Goal: Task Accomplishment & Management: Manage account settings

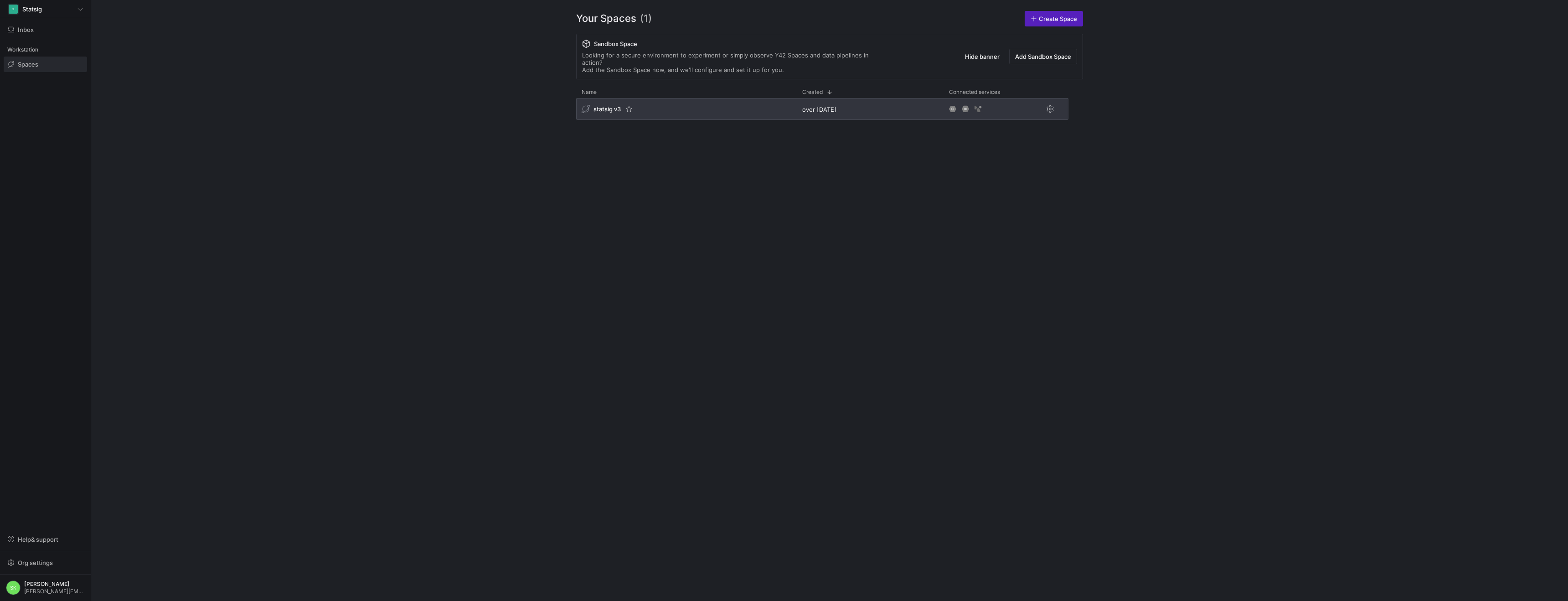
click at [621, 113] on span "statsig v3" at bounding box center [607, 109] width 27 height 7
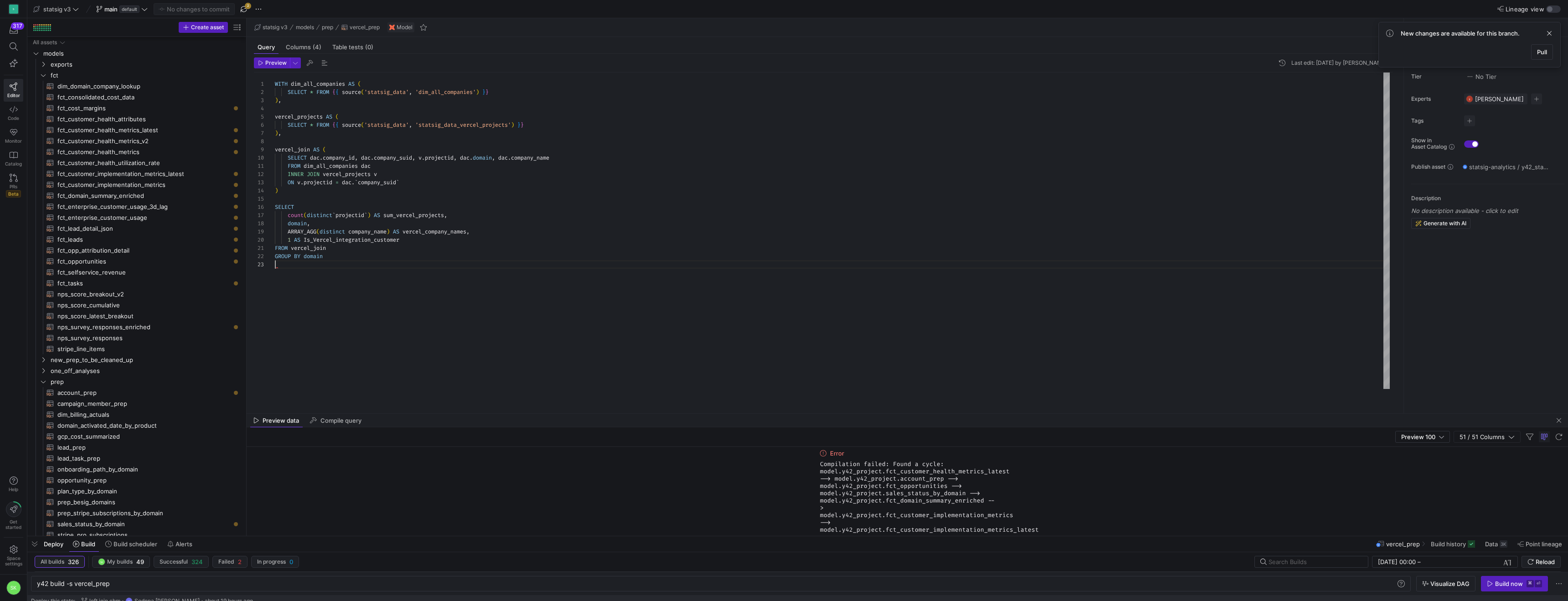
scroll to position [16, 0]
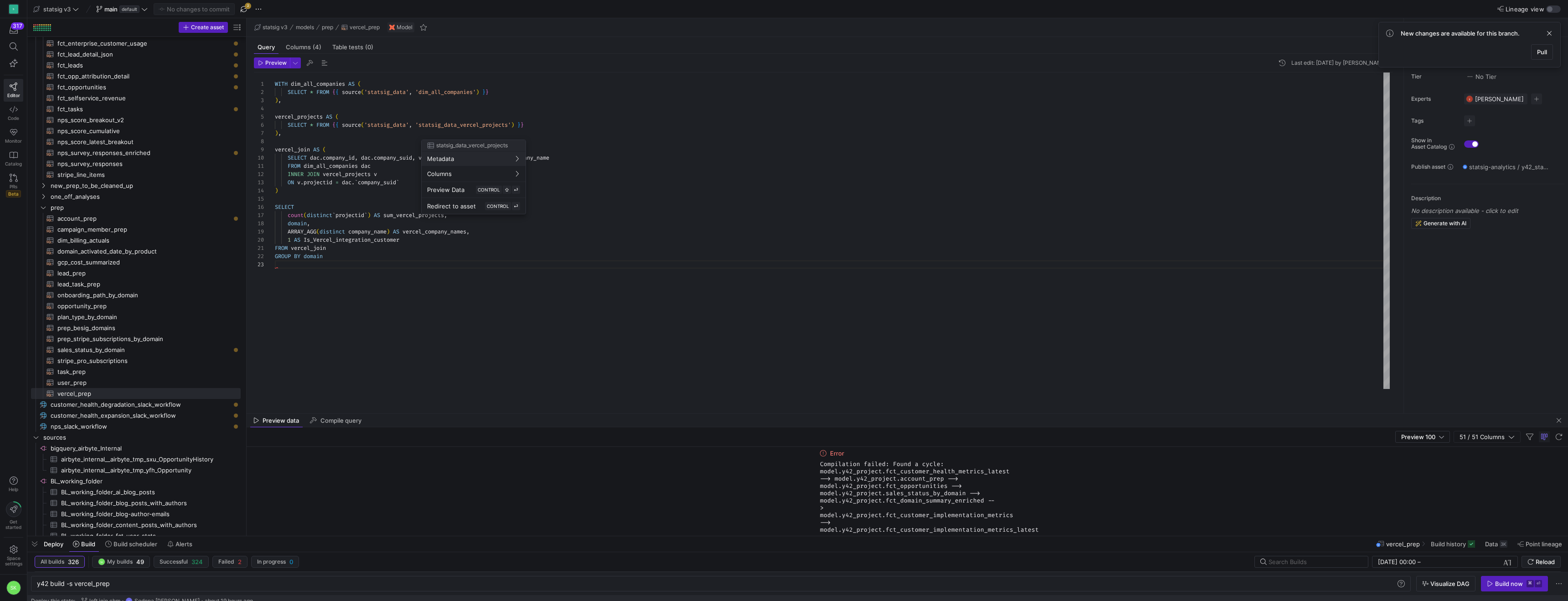
click at [453, 137] on div at bounding box center [784, 300] width 1568 height 601
type textarea "WITH dim_all_companies AS ( SELECT * FROM {{ source('statsig_data', 'dim_all_co…"
click at [453, 137] on div "WITH dim_all_companies AS ( SELECT * FROM { { source ( 'statsig_data' , 'dim_al…" at bounding box center [832, 231] width 1115 height 316
click at [513, 111] on div at bounding box center [784, 300] width 1568 height 601
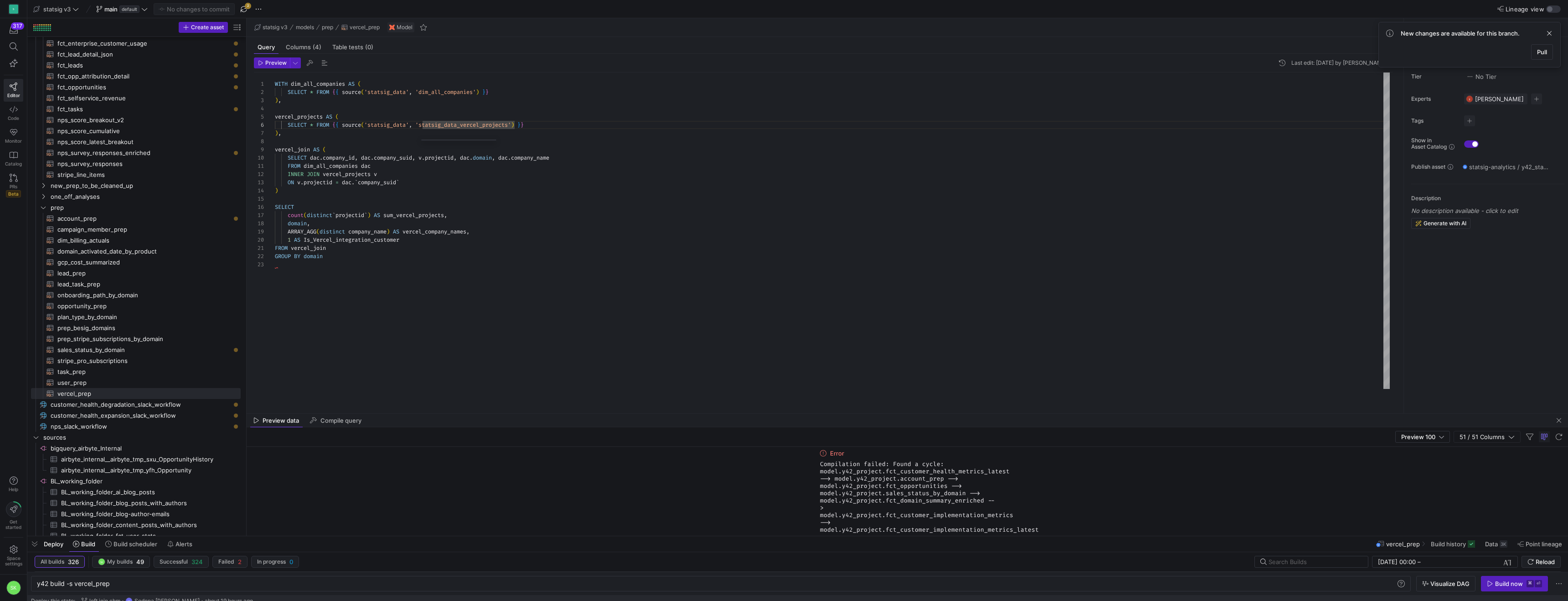
scroll to position [41, 190]
click at [467, 137] on div "WITH dim_all_companies AS ( SELECT * FROM { { source ( 'statsig_data' , 'dim_al…" at bounding box center [832, 231] width 1115 height 316
click at [249, 13] on span "button" at bounding box center [244, 9] width 11 height 11
drag, startPoint x: 246, startPoint y: 158, endPoint x: 330, endPoint y: 173, distance: 85.3
click at [330, 173] on as-split "Create asset Drag here to set row groups Drag here to set column labels Group 1…" at bounding box center [798, 277] width 1541 height 518
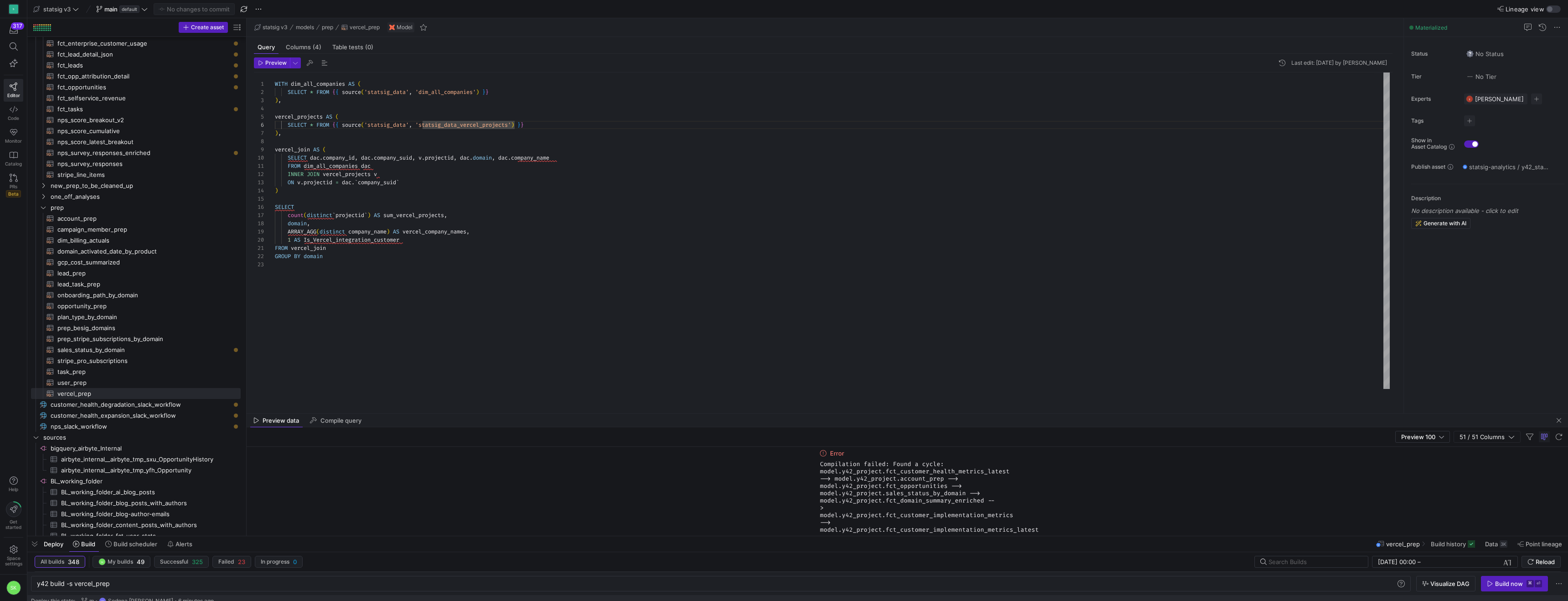
click at [447, 119] on div "WITH dim_all_companies AS ( SELECT * FROM { { source ( 'statsig_data' , 'dim_al…" at bounding box center [832, 231] width 1115 height 316
click at [465, 133] on div at bounding box center [784, 300] width 1568 height 601
click at [465, 133] on div "WITH dim_all_companies AS ( SELECT * FROM { { source ( 'statsig_data' , 'dim_al…" at bounding box center [832, 231] width 1115 height 316
click at [472, 137] on div "WITH dim_all_companies AS ( SELECT * FROM { { source ( 'statsig_data' , 'dim_al…" at bounding box center [832, 231] width 1115 height 316
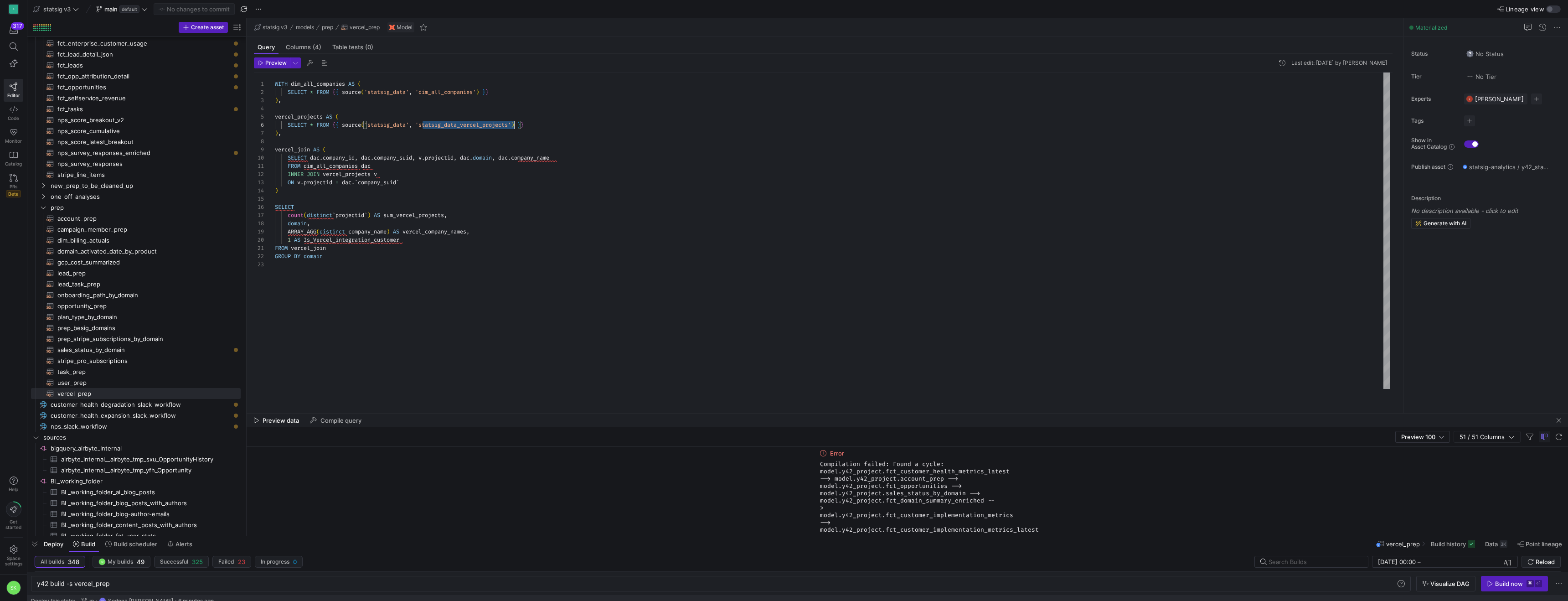
click at [472, 137] on div "WITH dim_all_companies AS ( SELECT * FROM { { source ( 'statsig_data' , 'dim_al…" at bounding box center [832, 231] width 1115 height 316
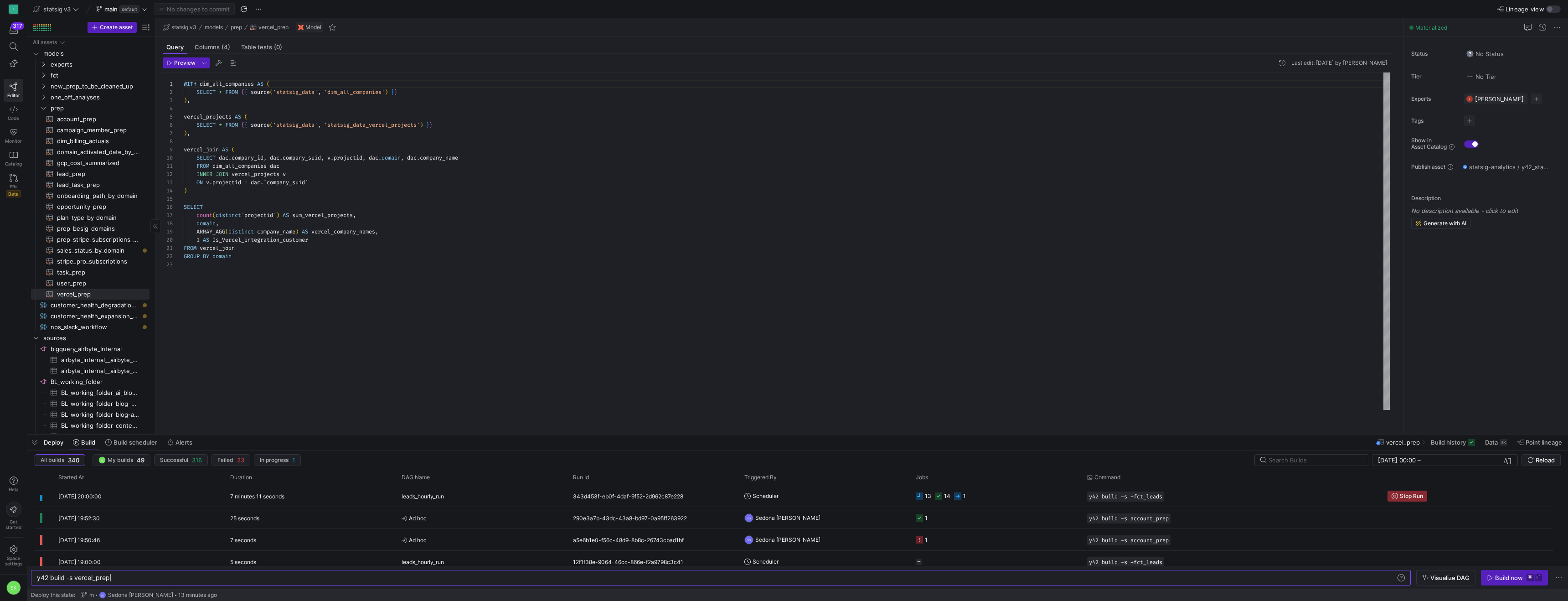
scroll to position [3, 0]
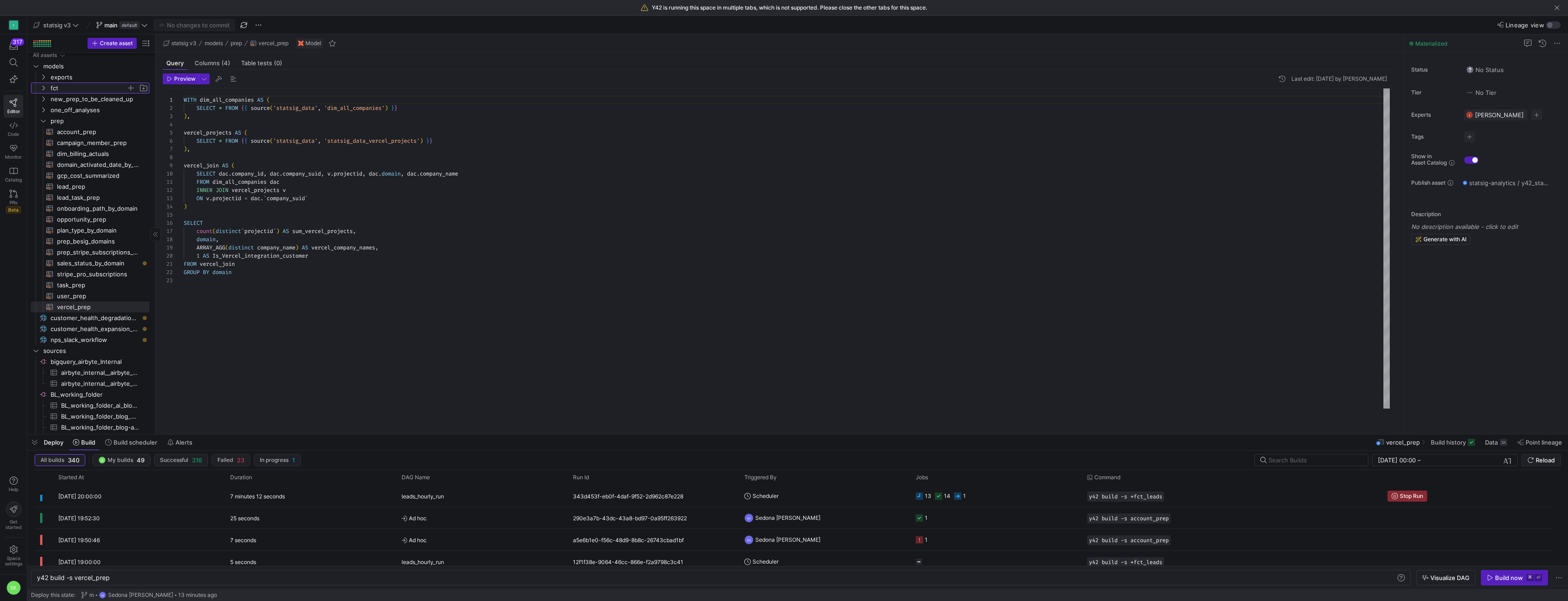
click at [45, 91] on icon "Press SPACE to select this row." at bounding box center [43, 88] width 6 height 5
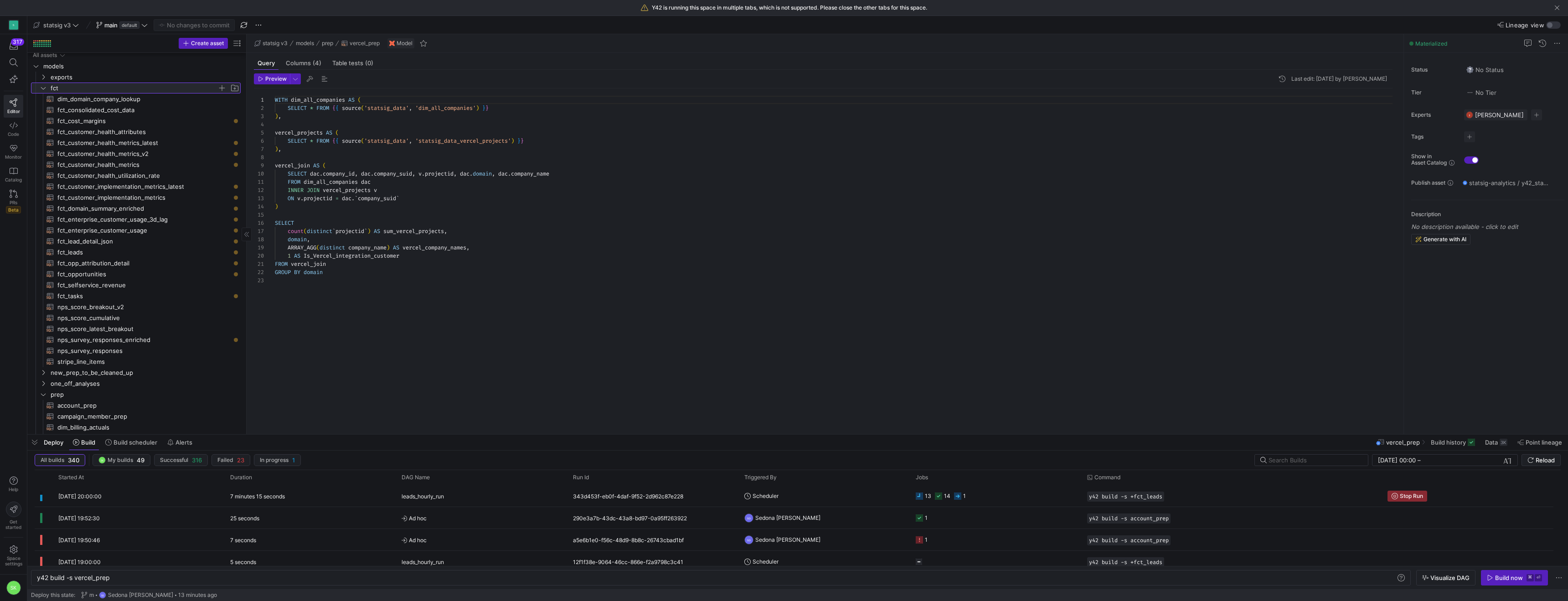
drag, startPoint x: 155, startPoint y: 130, endPoint x: 294, endPoint y: 154, distance: 141.1
click at [294, 154] on as-split "Create asset Drag here to set row groups Drag here to set column labels Group 1…" at bounding box center [798, 234] width 1541 height 400
click at [130, 159] on span "fct_customer_health_metrics_v2​​​​​​​​​​" at bounding box center [144, 154] width 173 height 10
type textarea "y42 build -s fct_customer_health_metrics_v2"
type textarea "{{ config( materialized='incremental', unique_key=['ds', 'account_id'], increme…"
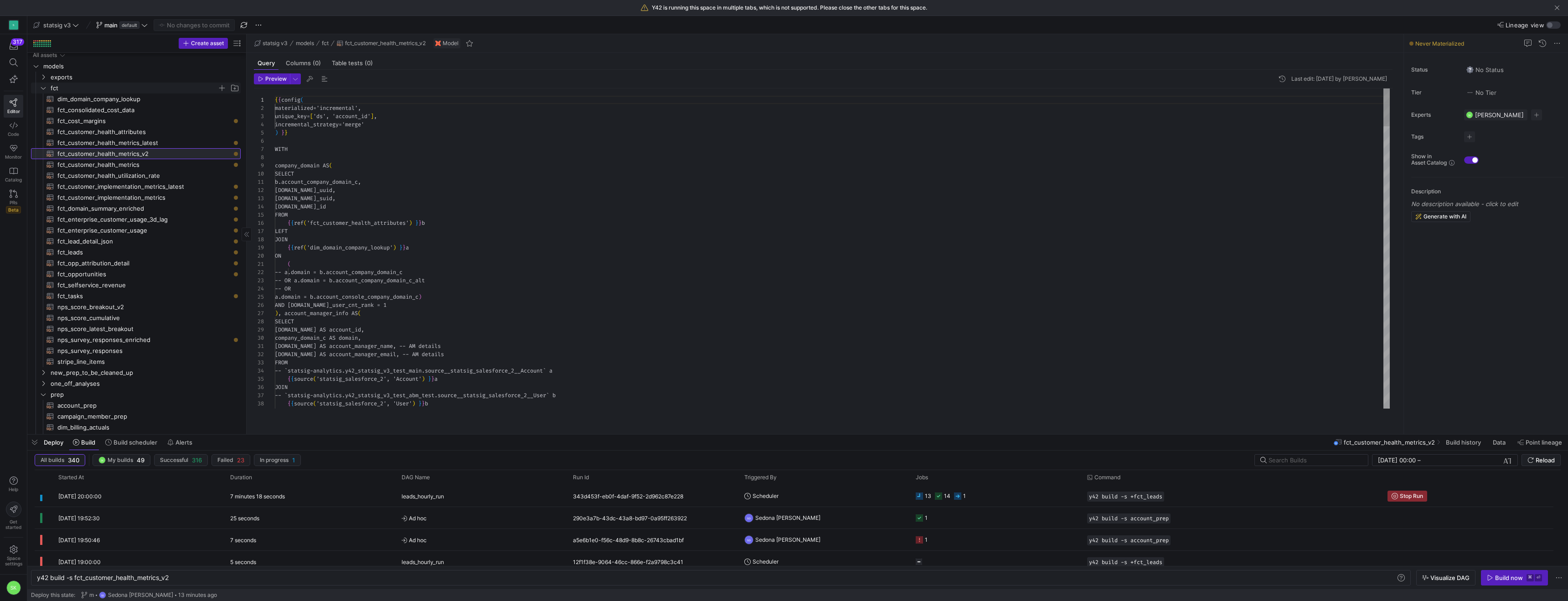
click at [130, 159] on span "fct_customer_health_metrics_v2​​​​​​​​​​" at bounding box center [144, 154] width 173 height 10
click at [148, 167] on span "fct_customer_health_metrics​​​​​​​​​​" at bounding box center [144, 165] width 173 height 10
type textarea "y42 build -s fct_customer_health_metrics"
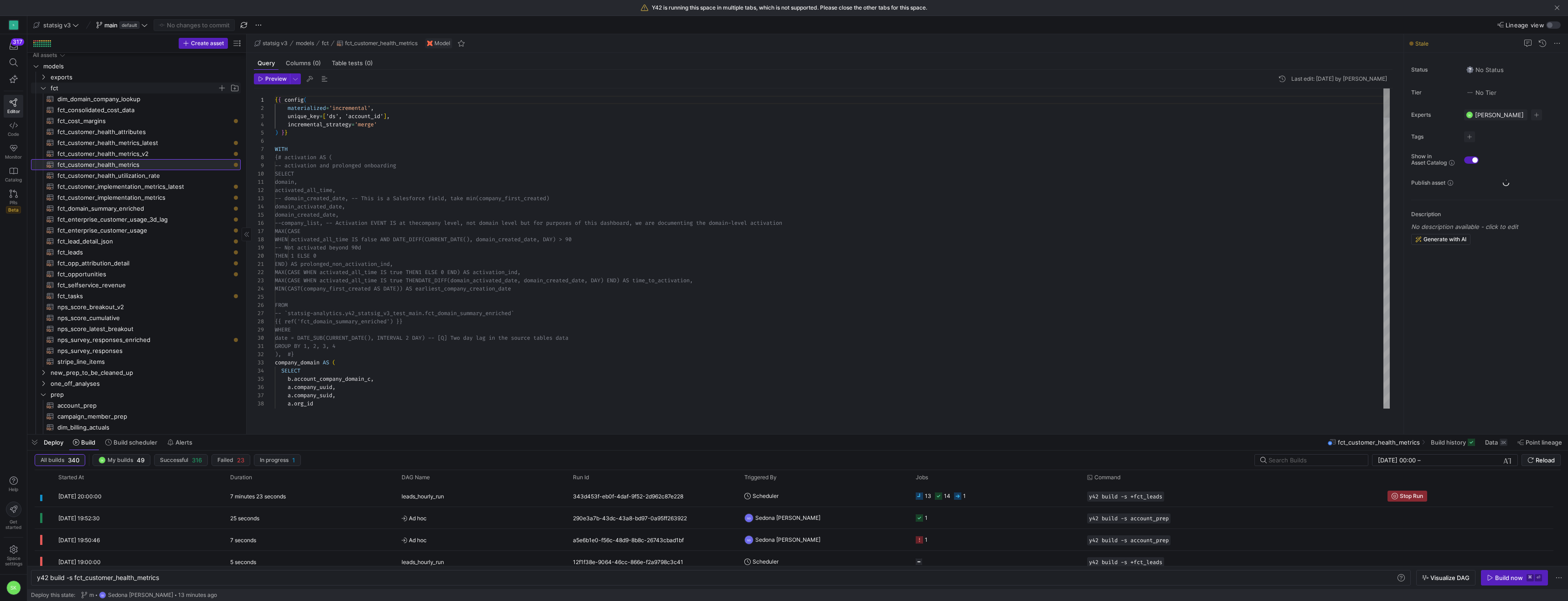
click at [148, 167] on span "fct_customer_health_metrics​​​​​​​​​​" at bounding box center [144, 165] width 173 height 10
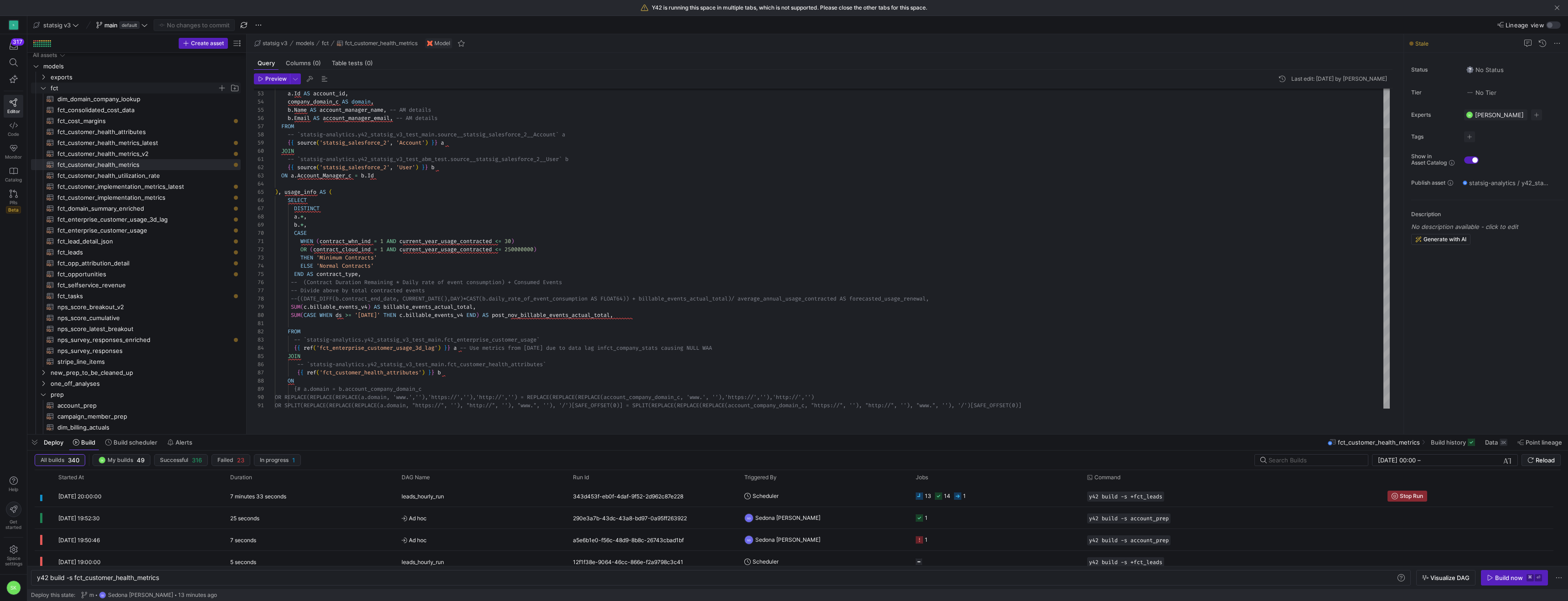
type textarea "-- `statsig-analytics.y42_statsig_v3_test_abm_test.source__statsig_salesforce_2…"
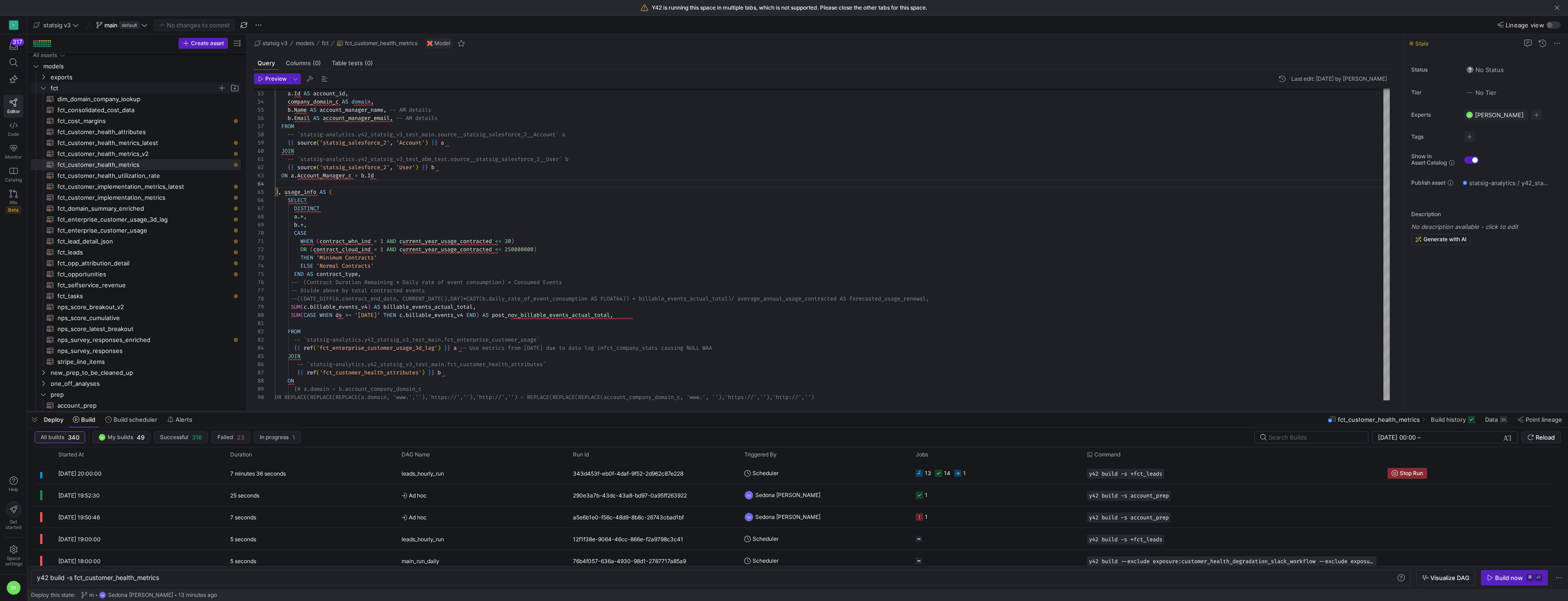
drag, startPoint x: 791, startPoint y: 435, endPoint x: 791, endPoint y: 412, distance: 23.0
click at [791, 412] on div at bounding box center [798, 412] width 1541 height 4
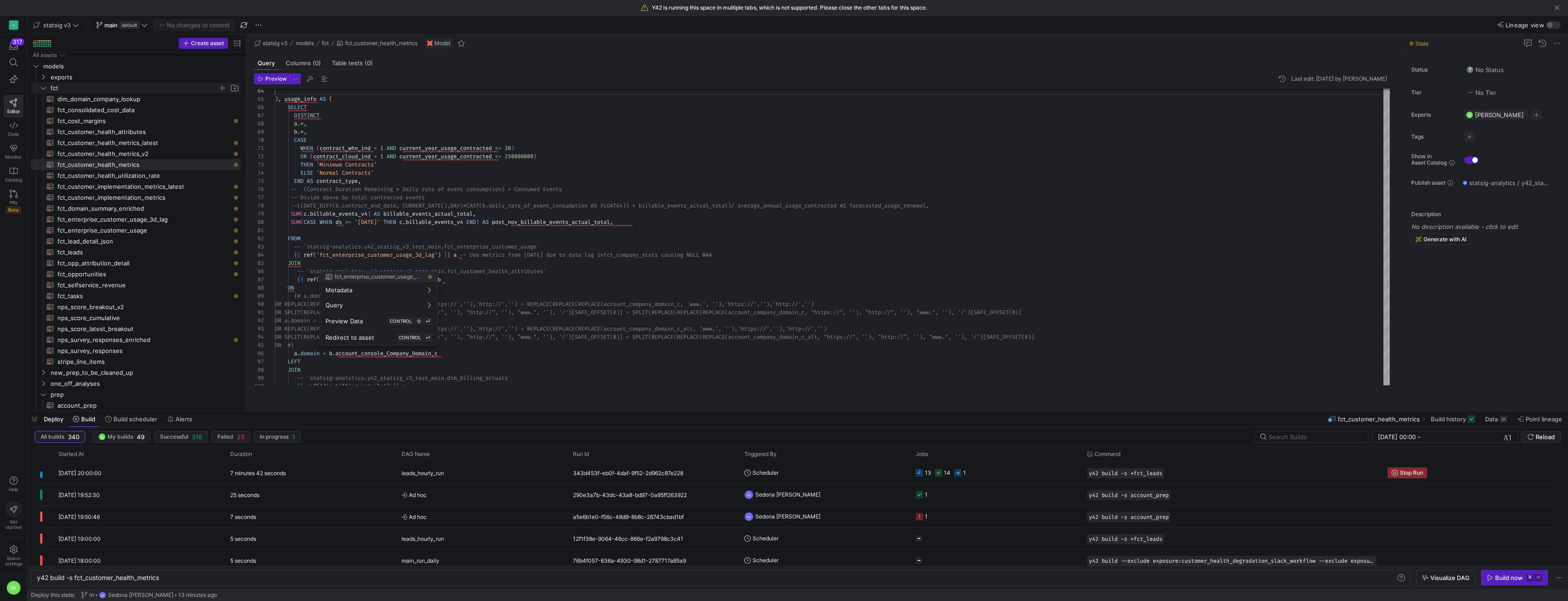
click at [445, 124] on div at bounding box center [784, 300] width 1568 height 601
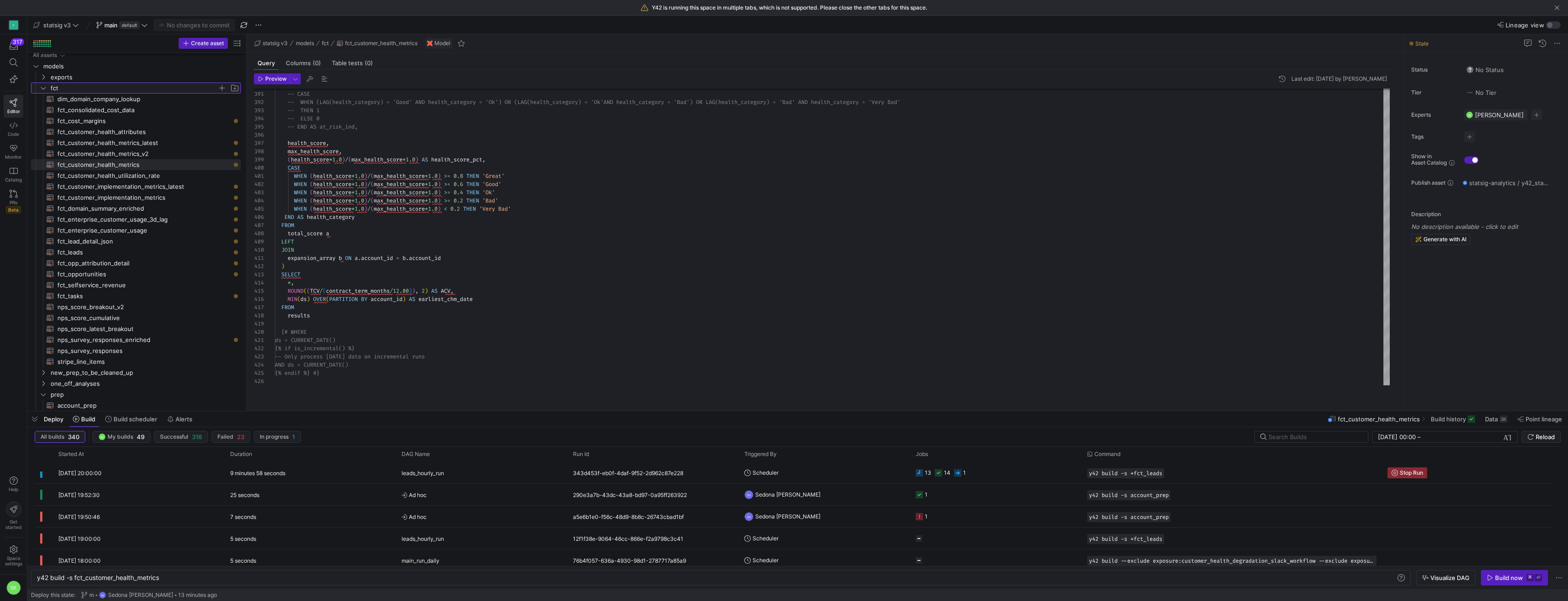
click at [41, 90] on y42-icon "Press SPACE to select this row." at bounding box center [43, 88] width 7 height 7
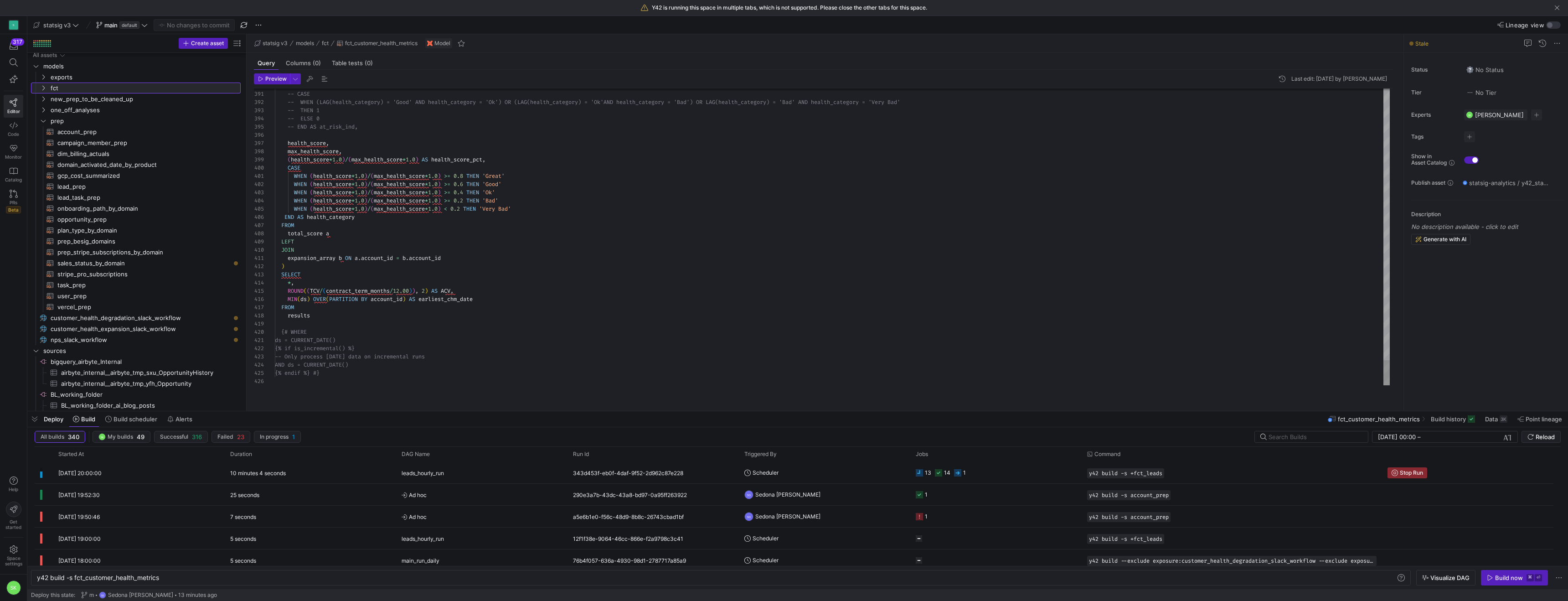
drag, startPoint x: 246, startPoint y: 197, endPoint x: 320, endPoint y: 209, distance: 75.0
click at [320, 209] on as-split "Create asset Drag here to set row groups Drag here to set column labels Group 1…" at bounding box center [798, 222] width 1541 height 377
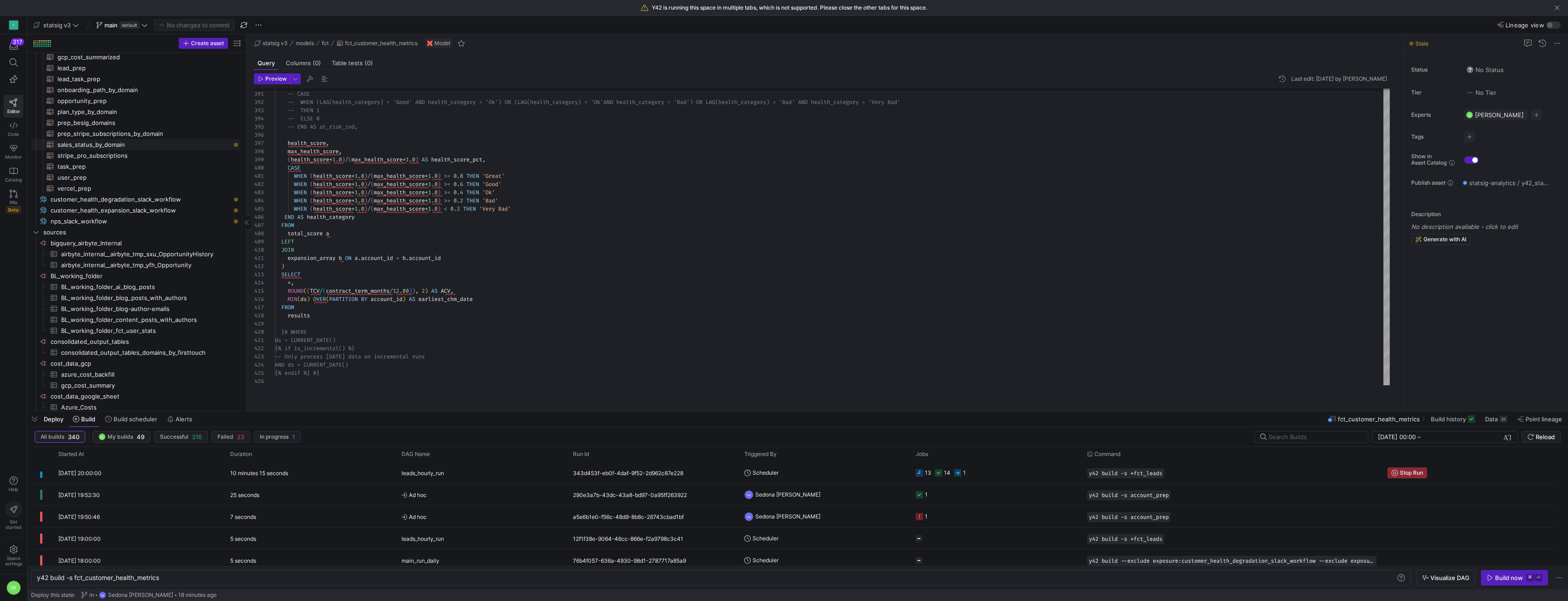
scroll to position [0, 0]
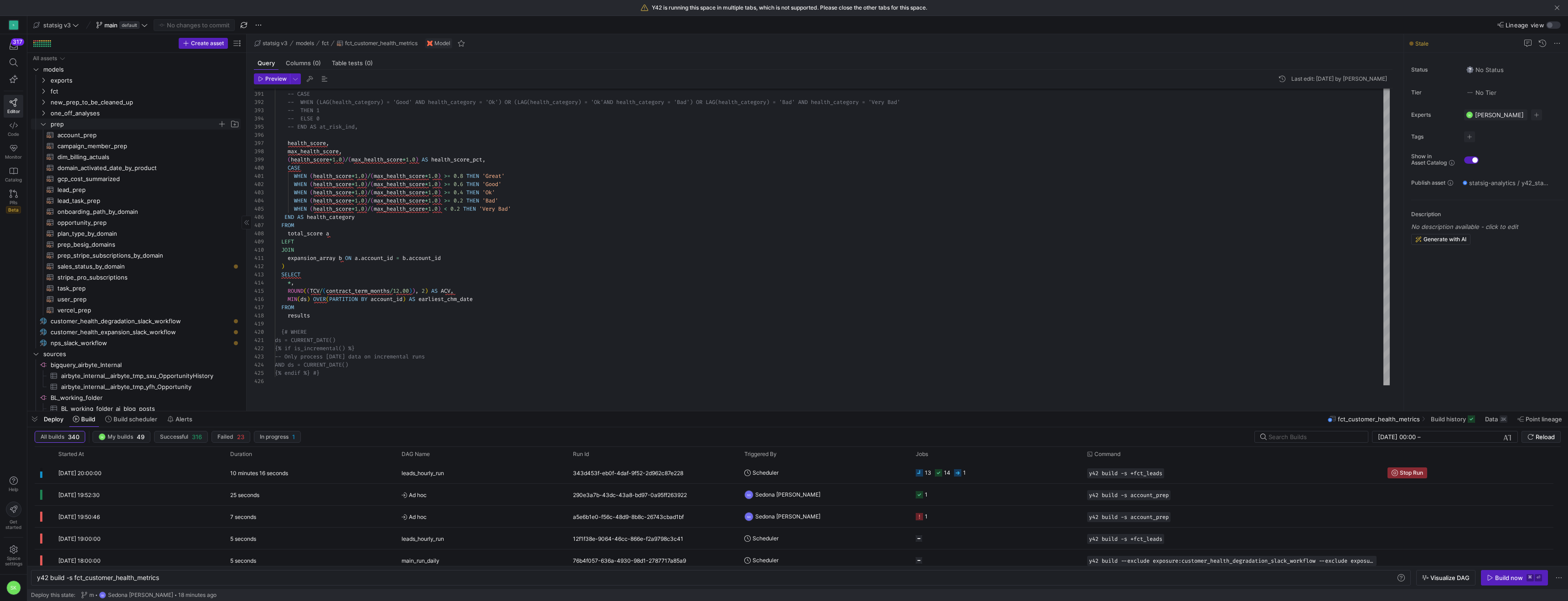
click at [43, 126] on y42-icon "Press SPACE to select this row." at bounding box center [43, 124] width 7 height 7
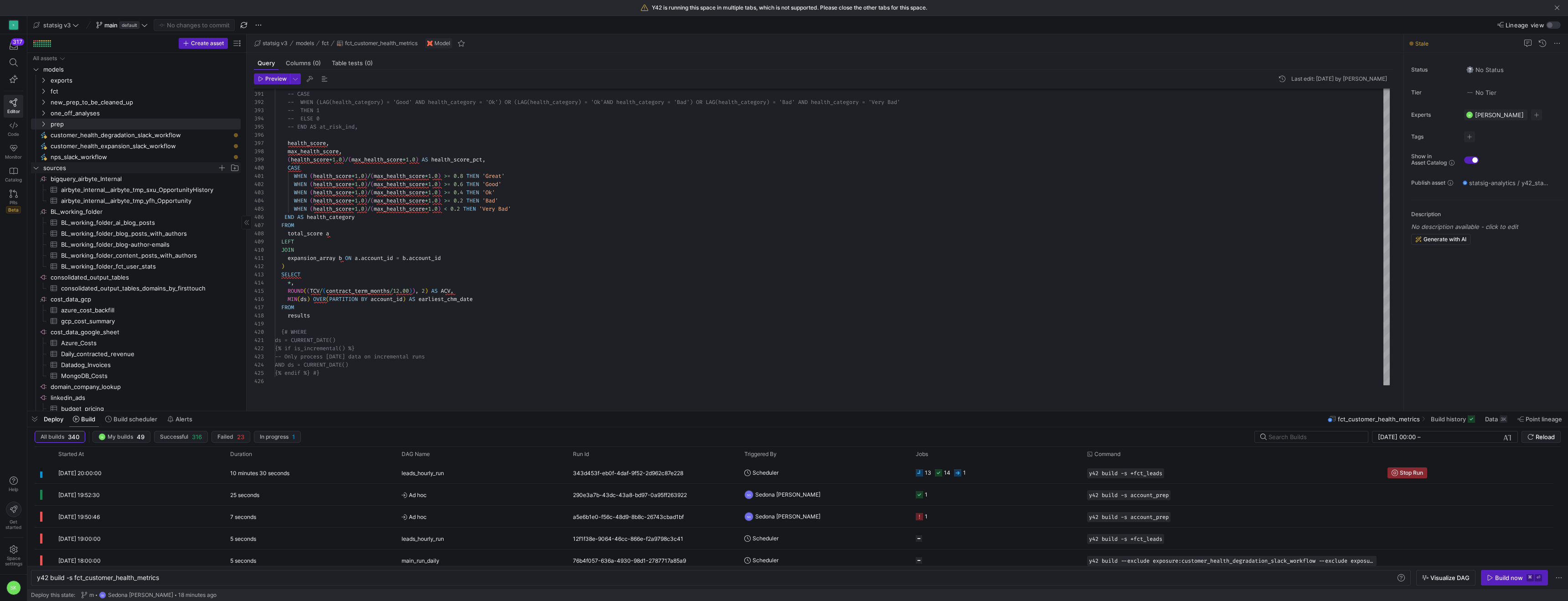
click at [36, 171] on icon "Press SPACE to select this row." at bounding box center [36, 168] width 6 height 5
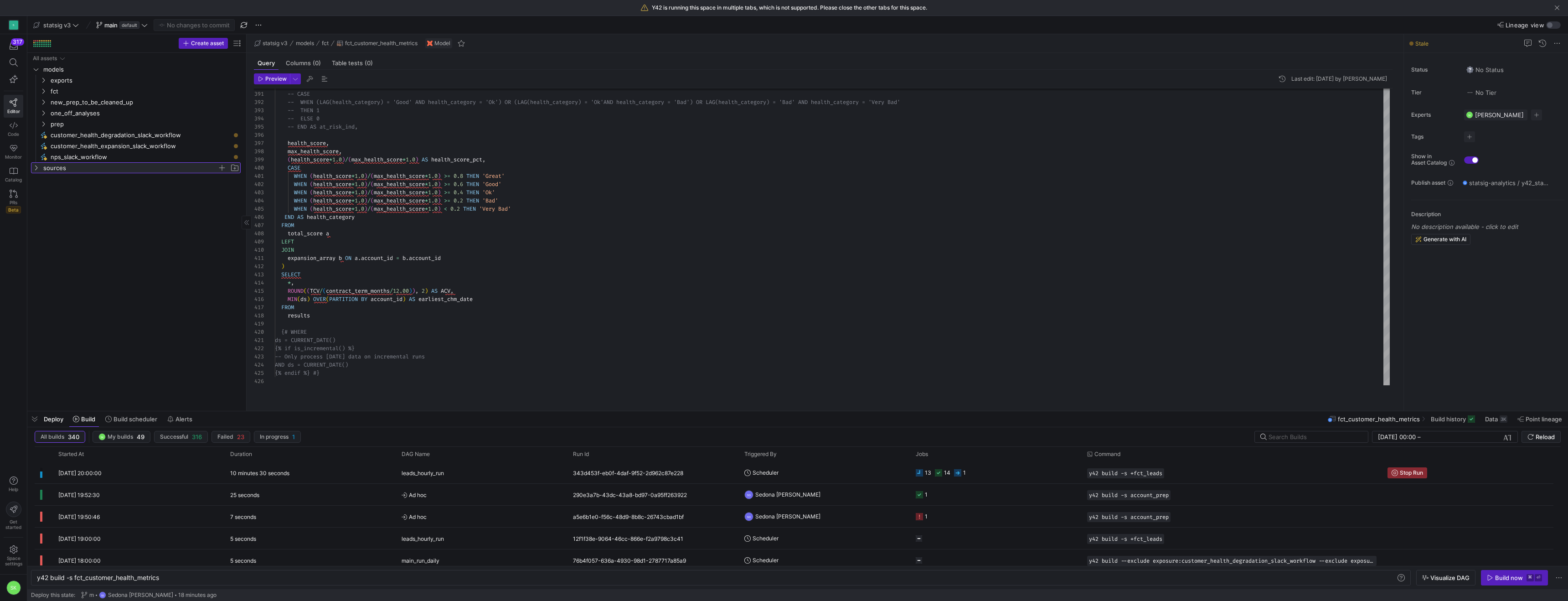
click at [36, 171] on icon at bounding box center [36, 168] width 6 height 5
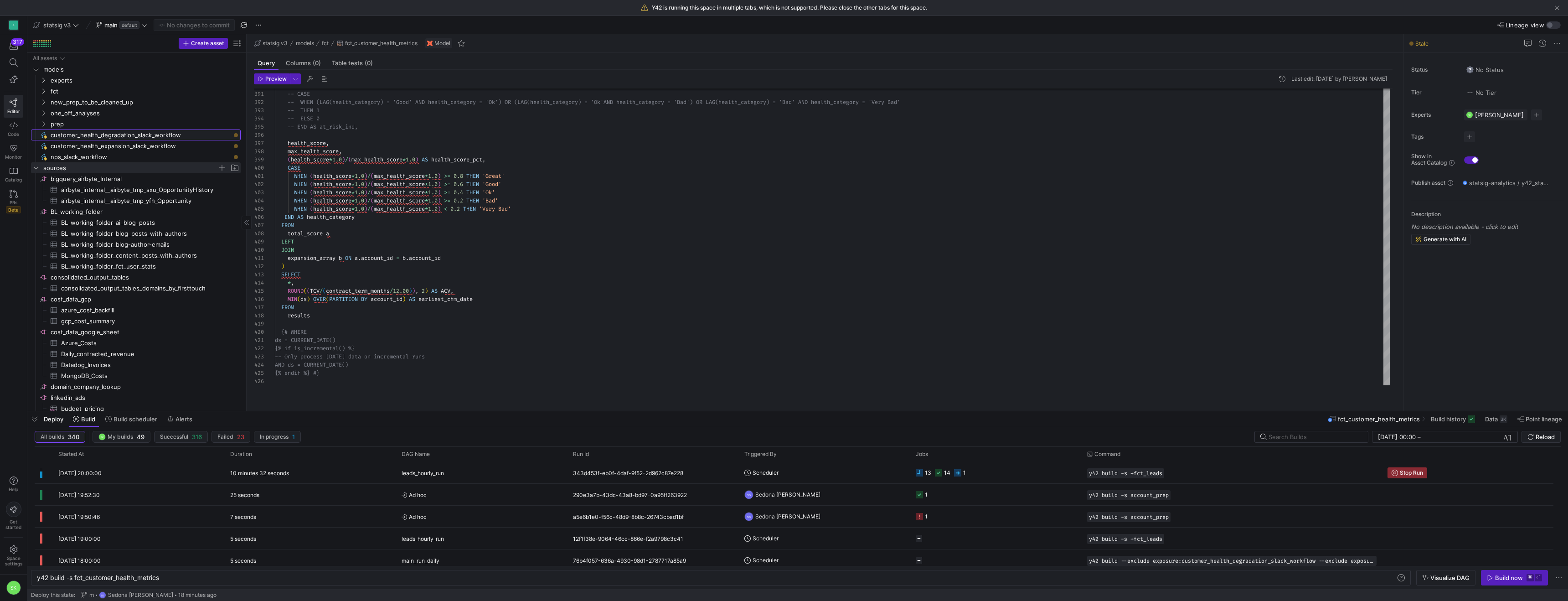
click at [167, 141] on span "customer_health_degradation_slack_workflow​​​​​" at bounding box center [140, 136] width 179 height 10
type textarea "y42 build -s exposure:customer_health_degradation_slack_workflow"
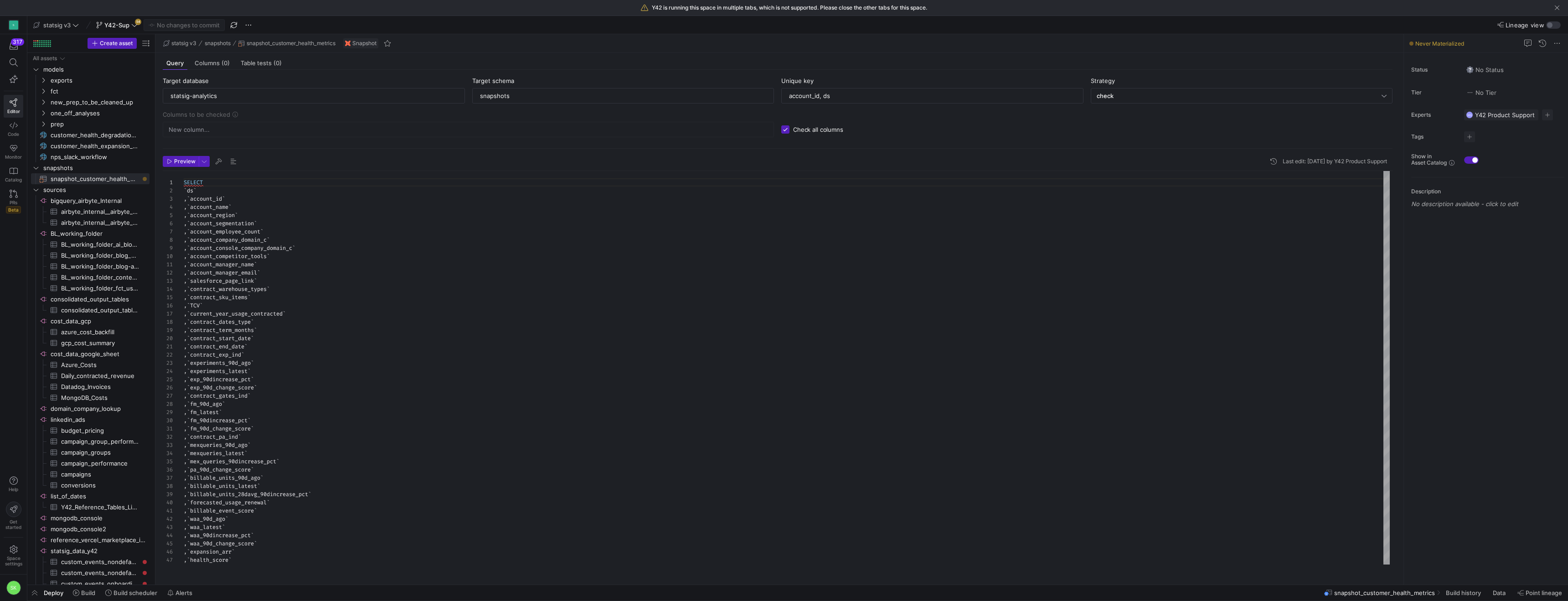
scroll to position [82, 0]
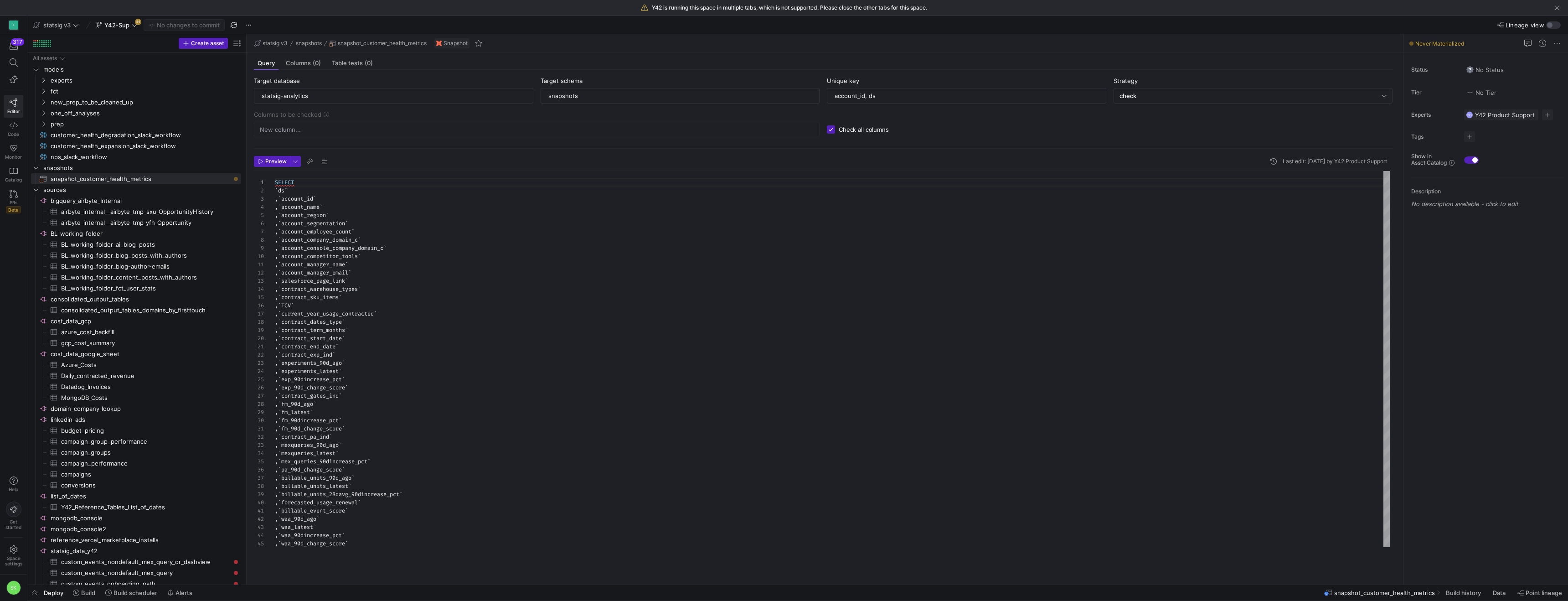
click at [327, 150] on as-split "Create asset Drag here to set row groups Drag here to set column labels Group 1…" at bounding box center [798, 309] width 1541 height 550
click at [407, 281] on div "SELECT ` ds ` , ` account_id ` , ` account_name ` , ` account_region ` , ` acco…" at bounding box center [832, 396] width 1115 height 451
click at [1170, 103] on div "check" at bounding box center [1253, 95] width 268 height 15
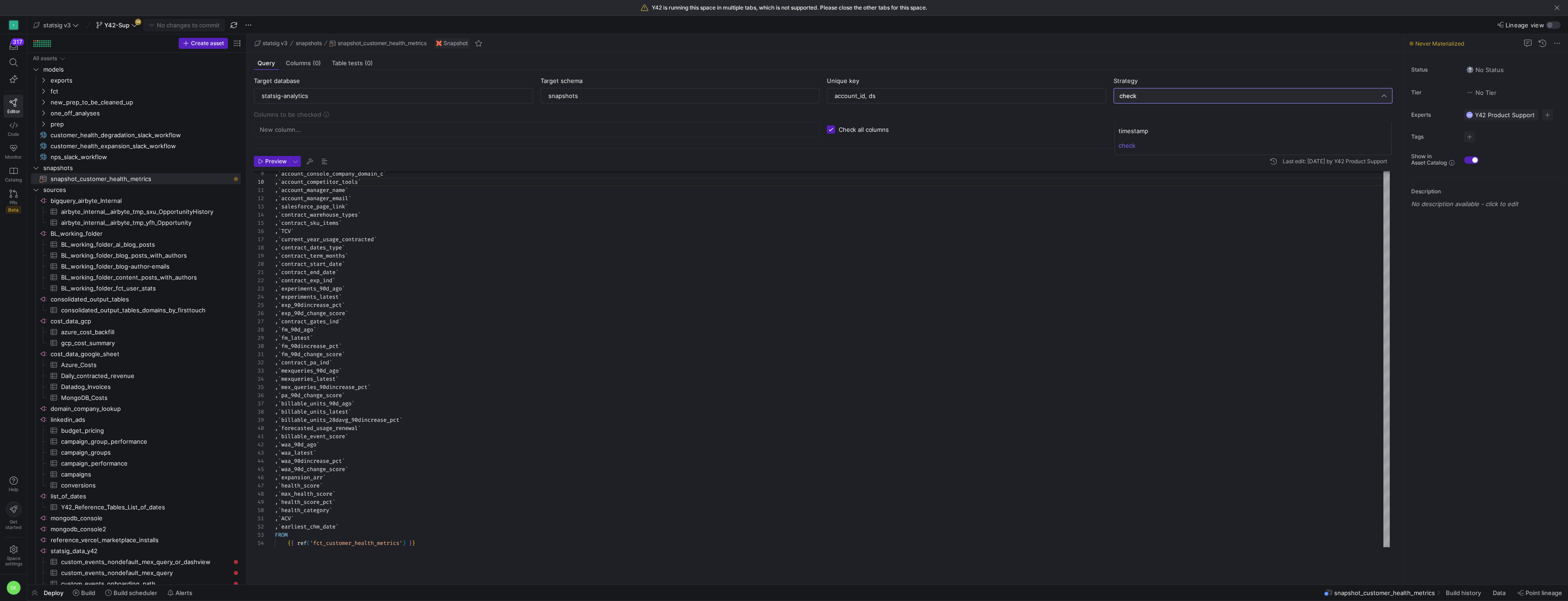
click at [977, 276] on div at bounding box center [784, 300] width 1568 height 601
type textarea ", `contract_end_date` , `contract_exp_ind` , `experiments_90d_ago` , `experimen…"
click at [803, 316] on div ", ` account_console_company_domain_c ` , ` account_competitor_tools ` , ` accou…" at bounding box center [832, 322] width 1115 height 451
click at [137, 25] on icon at bounding box center [135, 25] width 6 height 6
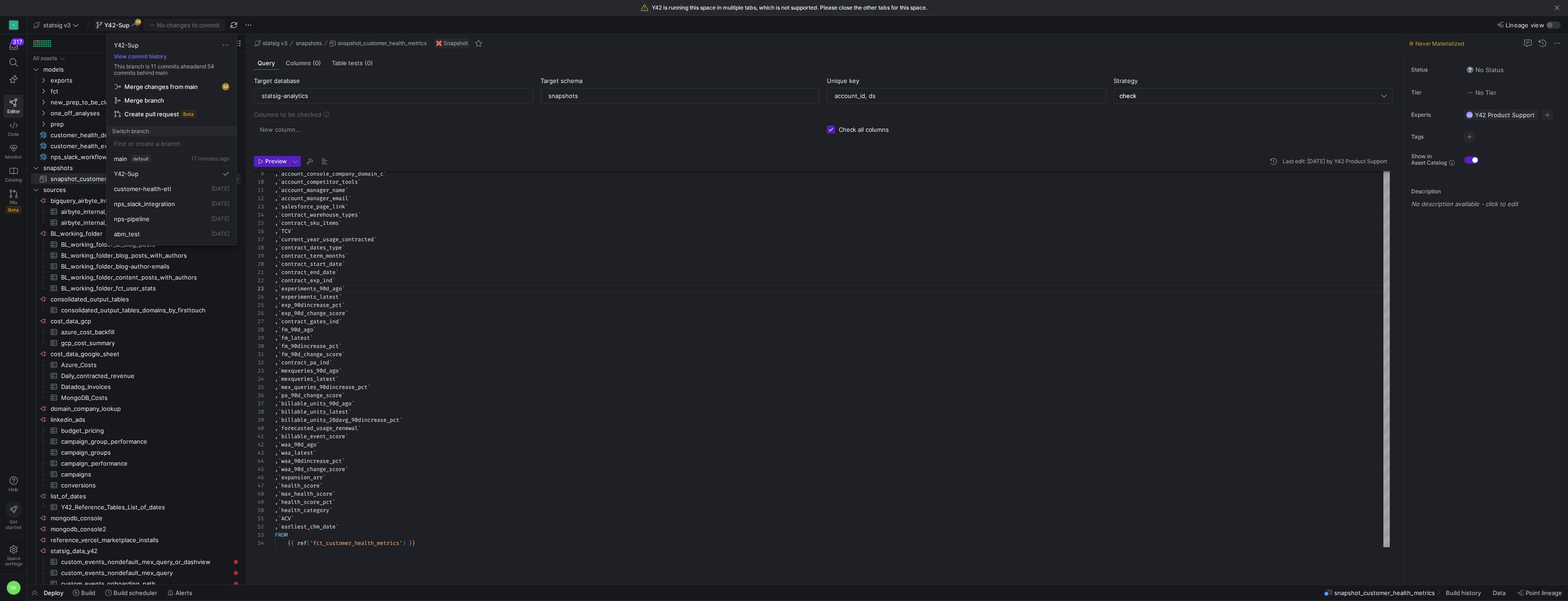
click at [464, 287] on div at bounding box center [784, 300] width 1568 height 601
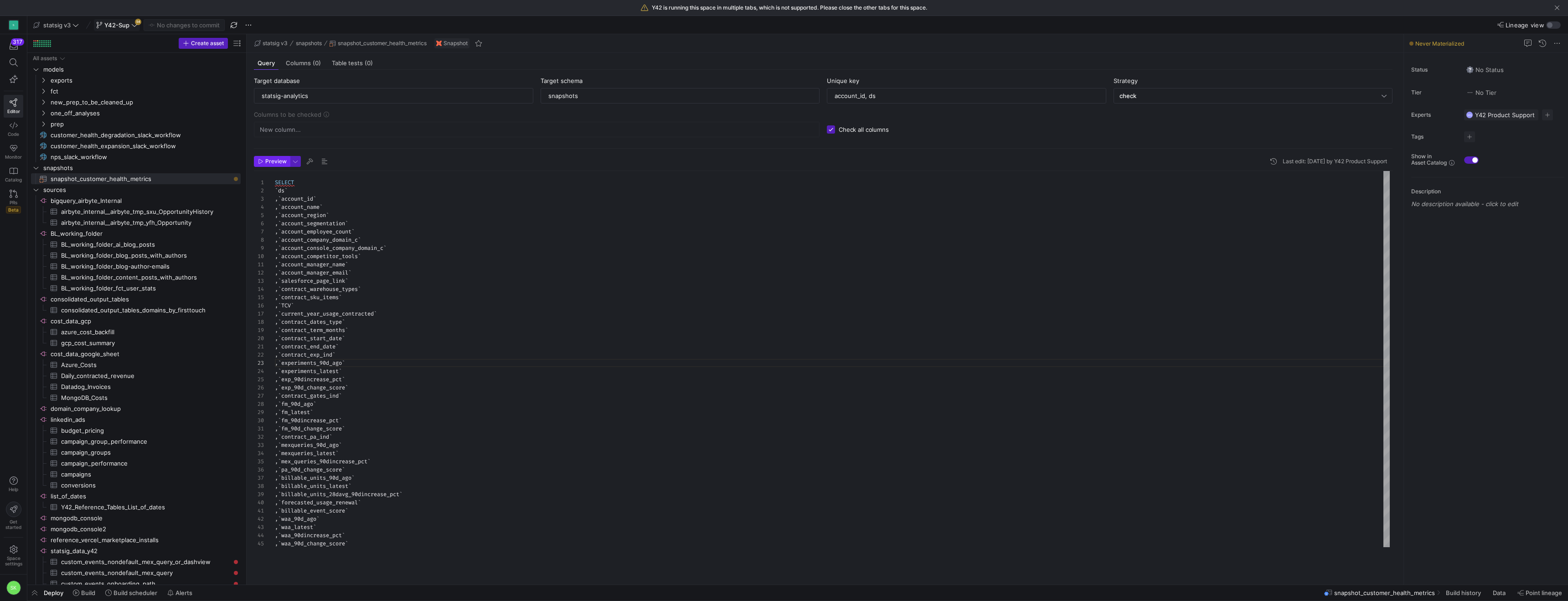
click at [266, 165] on span "Preview" at bounding box center [272, 161] width 29 height 6
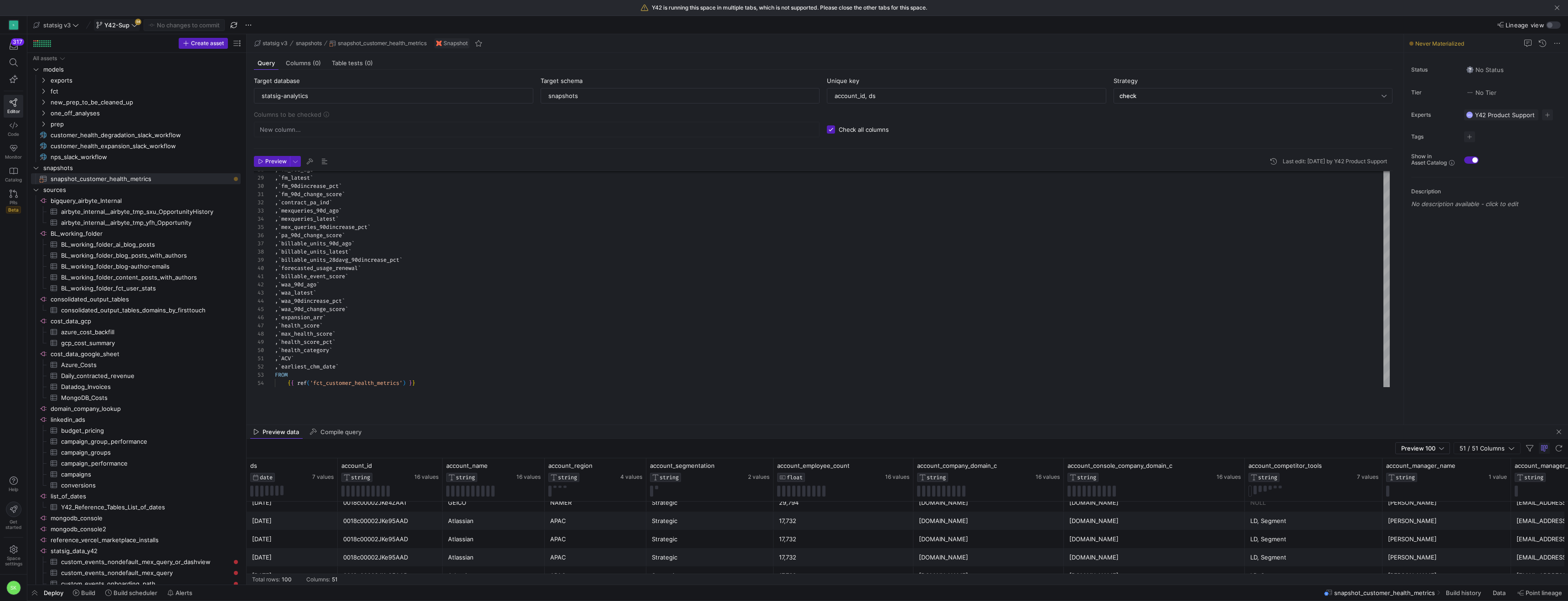
scroll to position [0, 0]
click at [1560, 44] on span at bounding box center [1557, 43] width 11 height 11
click at [1096, 331] on div at bounding box center [784, 300] width 1568 height 601
click at [52, 592] on span "Deploy" at bounding box center [54, 593] width 19 height 7
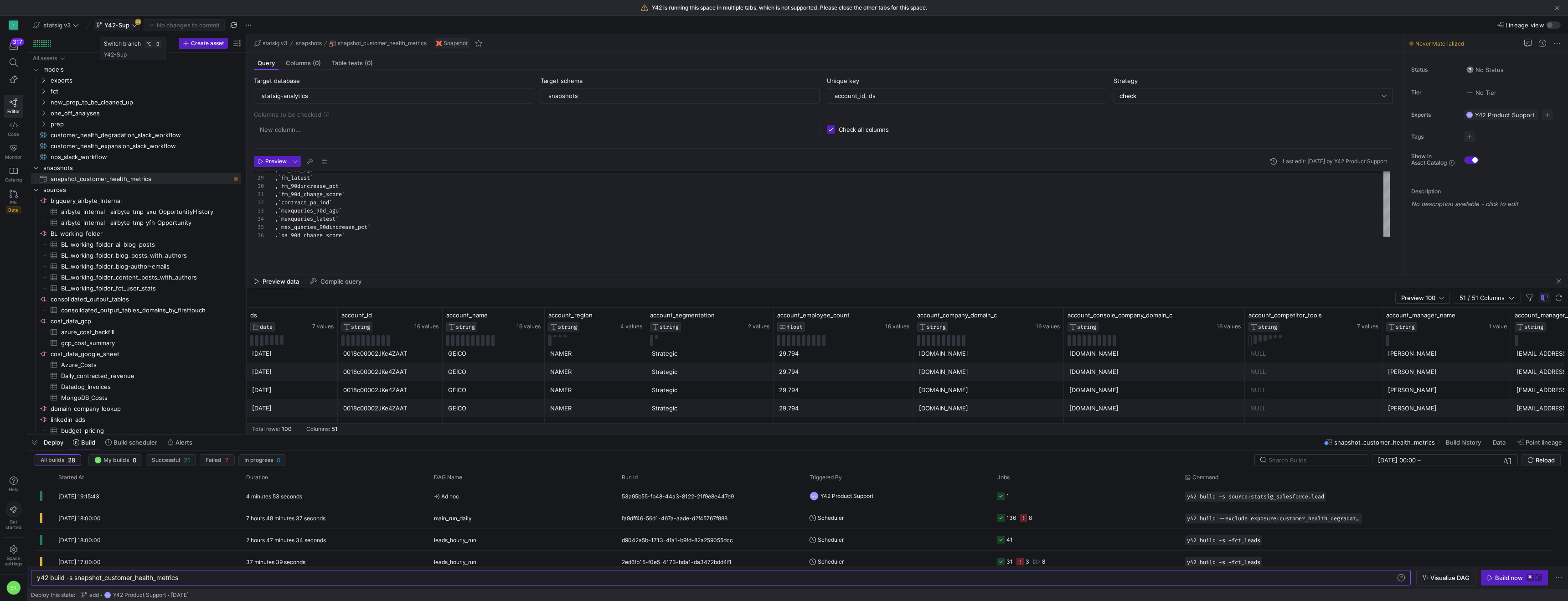
click at [137, 24] on span "Y42-Sup" at bounding box center [117, 25] width 41 height 7
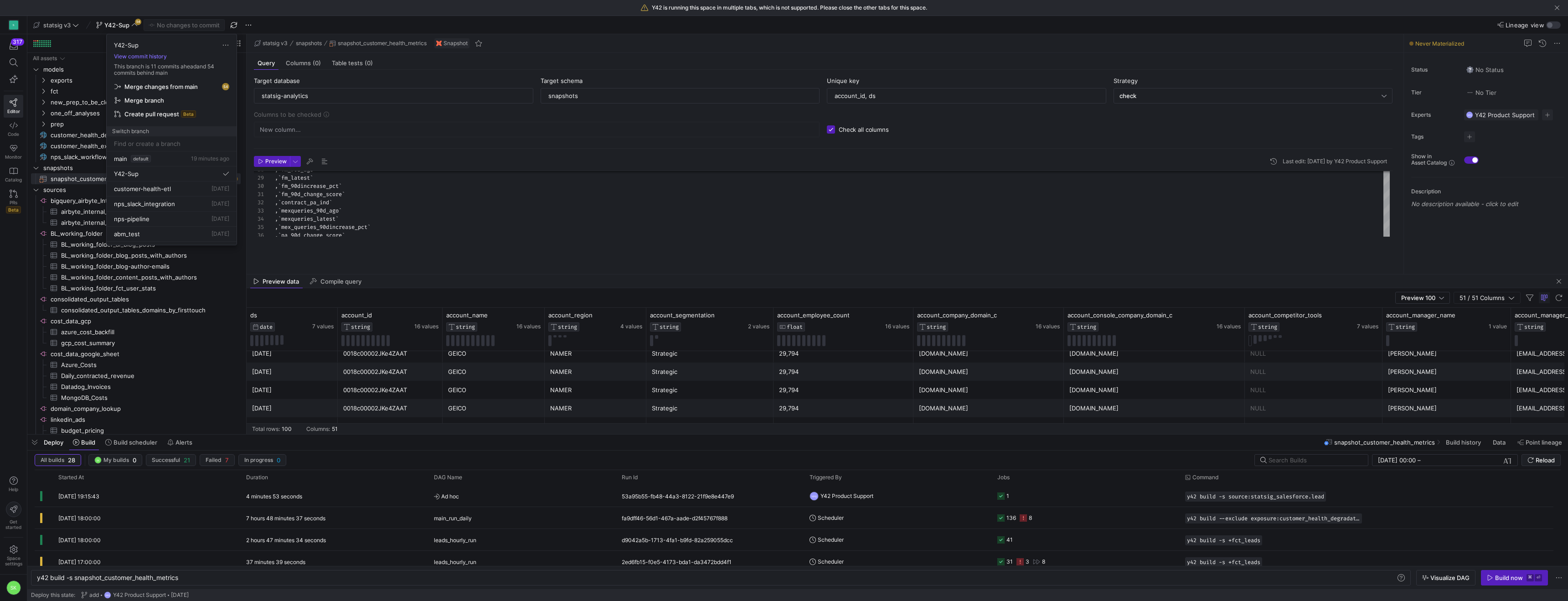
click at [164, 118] on span "Create pull request" at bounding box center [152, 113] width 54 height 7
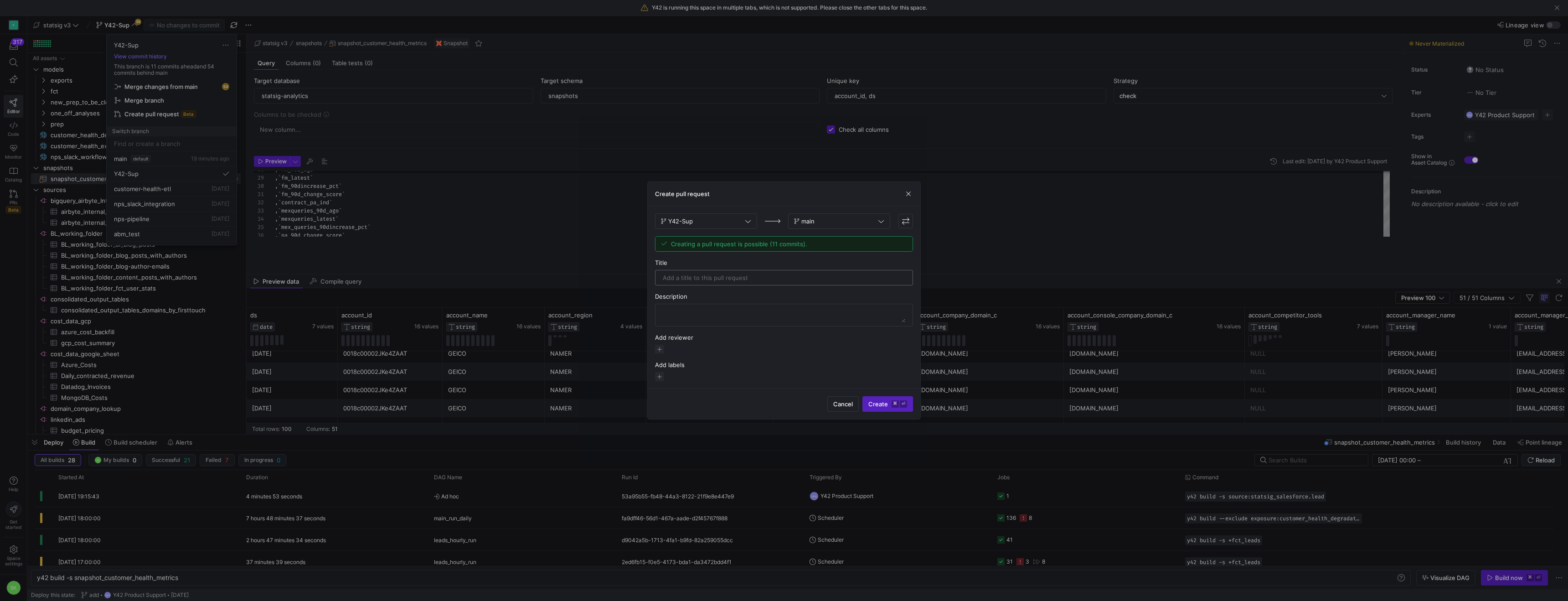
click at [789, 274] on input "text" at bounding box center [784, 277] width 242 height 7
type input "Adding snapshot model for CHM"
click at [868, 408] on span "Create ⌘ ⏎" at bounding box center [888, 404] width 39 height 7
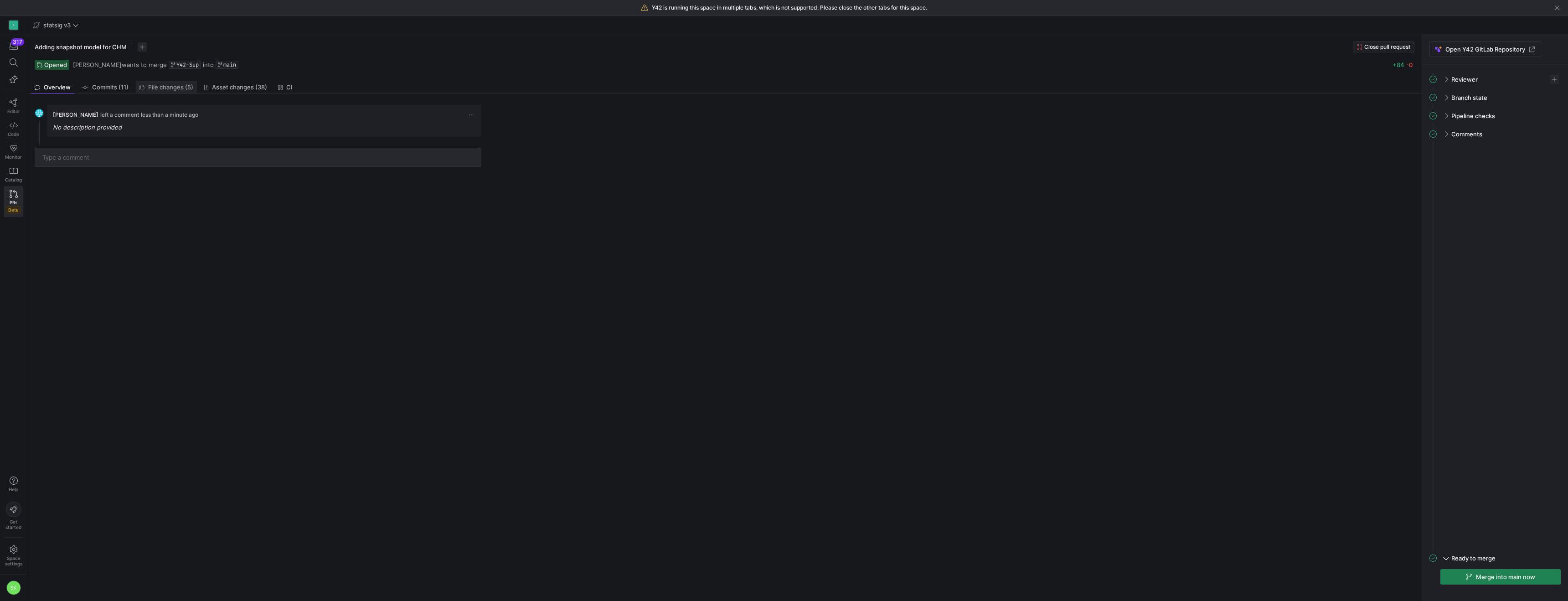
click at [191, 90] on span "File changes (5)" at bounding box center [171, 87] width 45 height 6
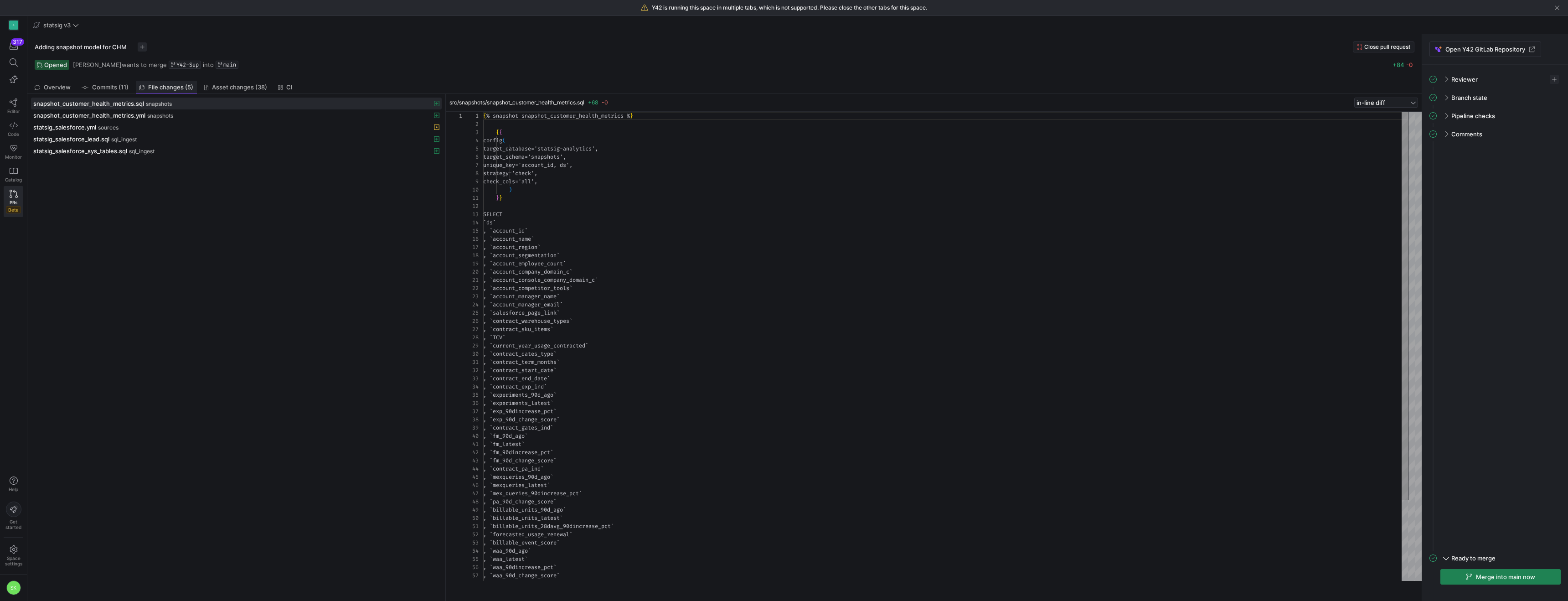
scroll to position [82, 0]
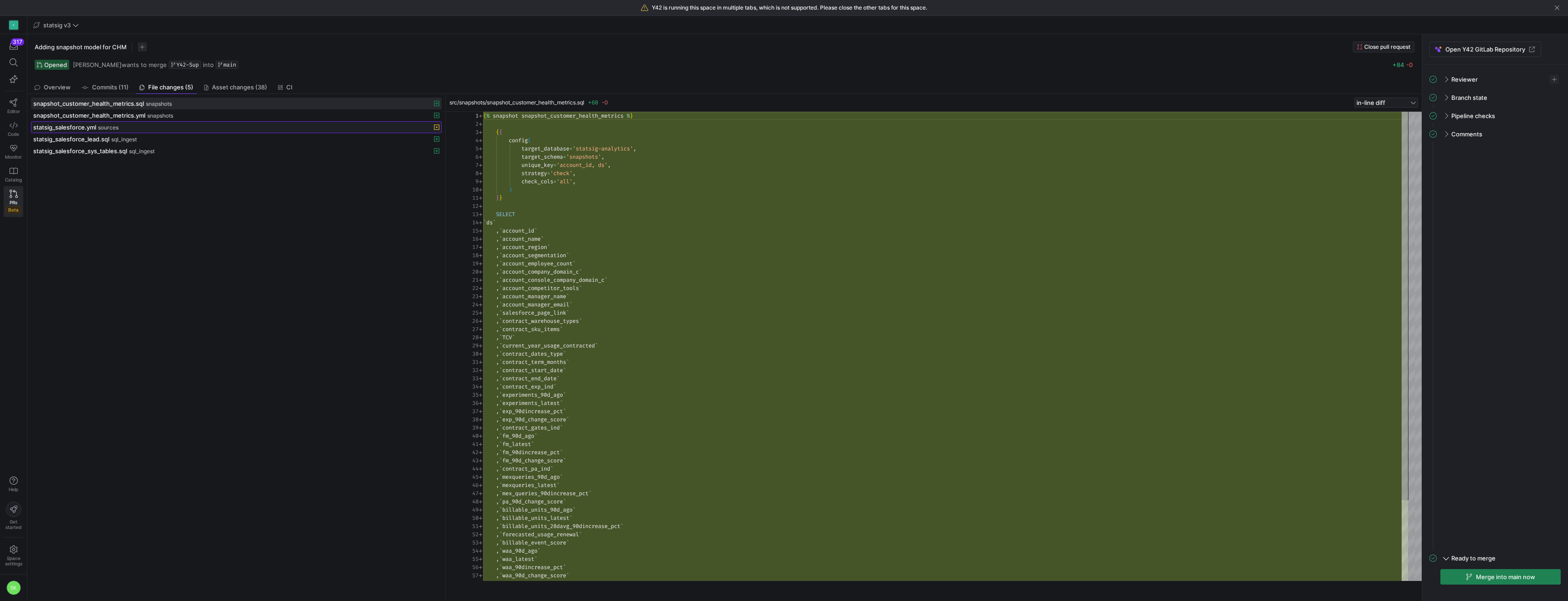
click at [277, 131] on div "statsig_salesforce.yml sources" at bounding box center [226, 127] width 386 height 7
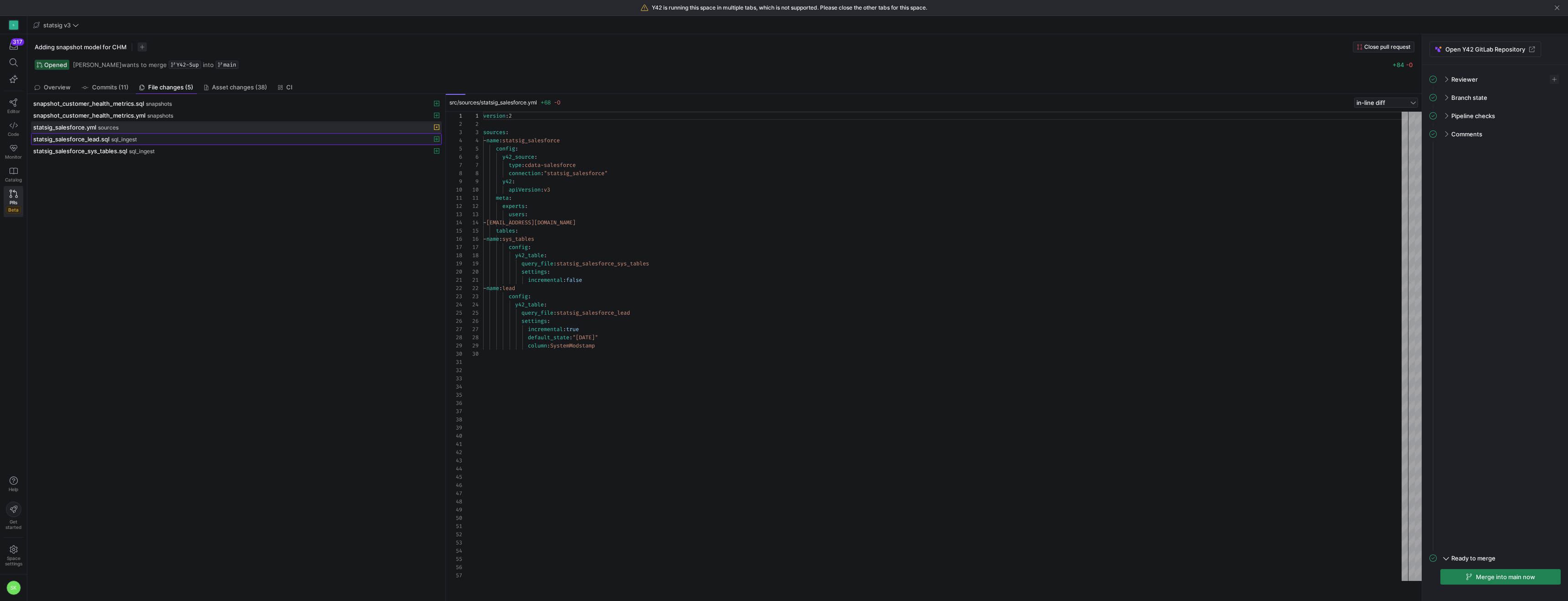
click at [247, 143] on div "statsig_salesforce_lead.sql sql_ingest" at bounding box center [226, 139] width 386 height 7
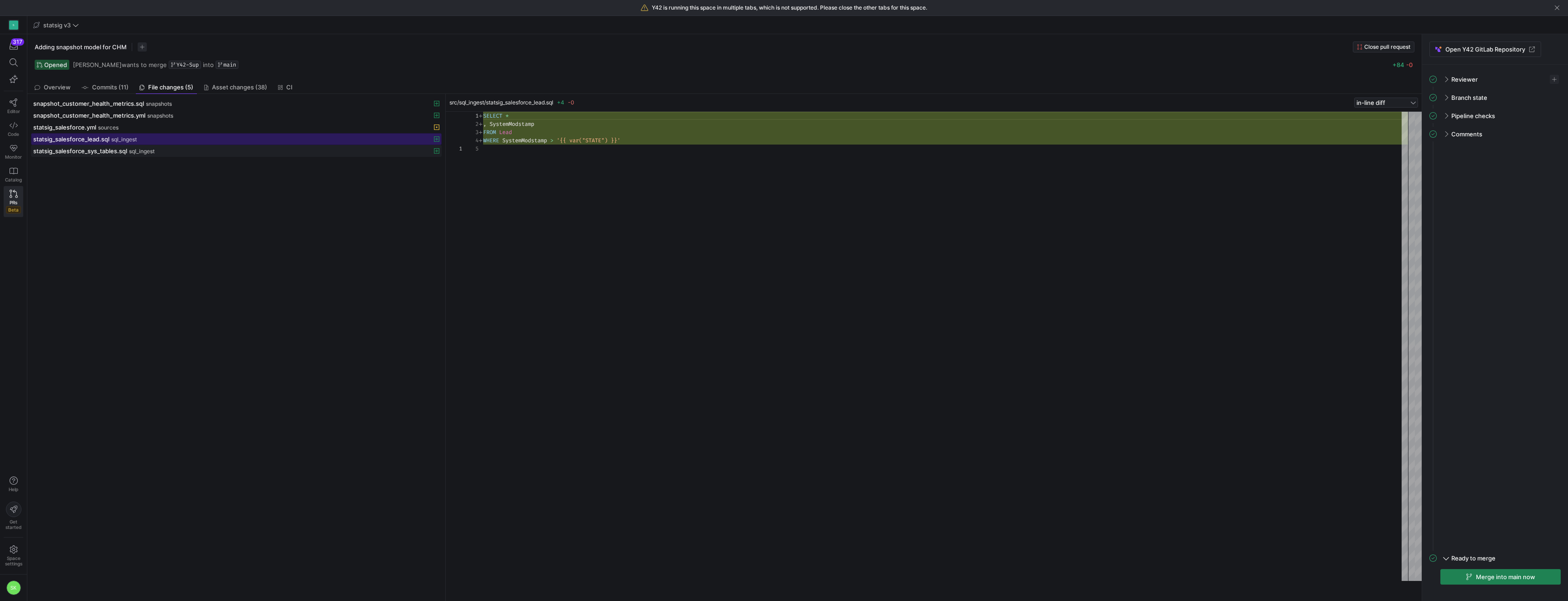
scroll to position [33, 0]
click at [233, 155] on div "statsig_salesforce_sys_tables.sql sql_ingest" at bounding box center [226, 150] width 386 height 7
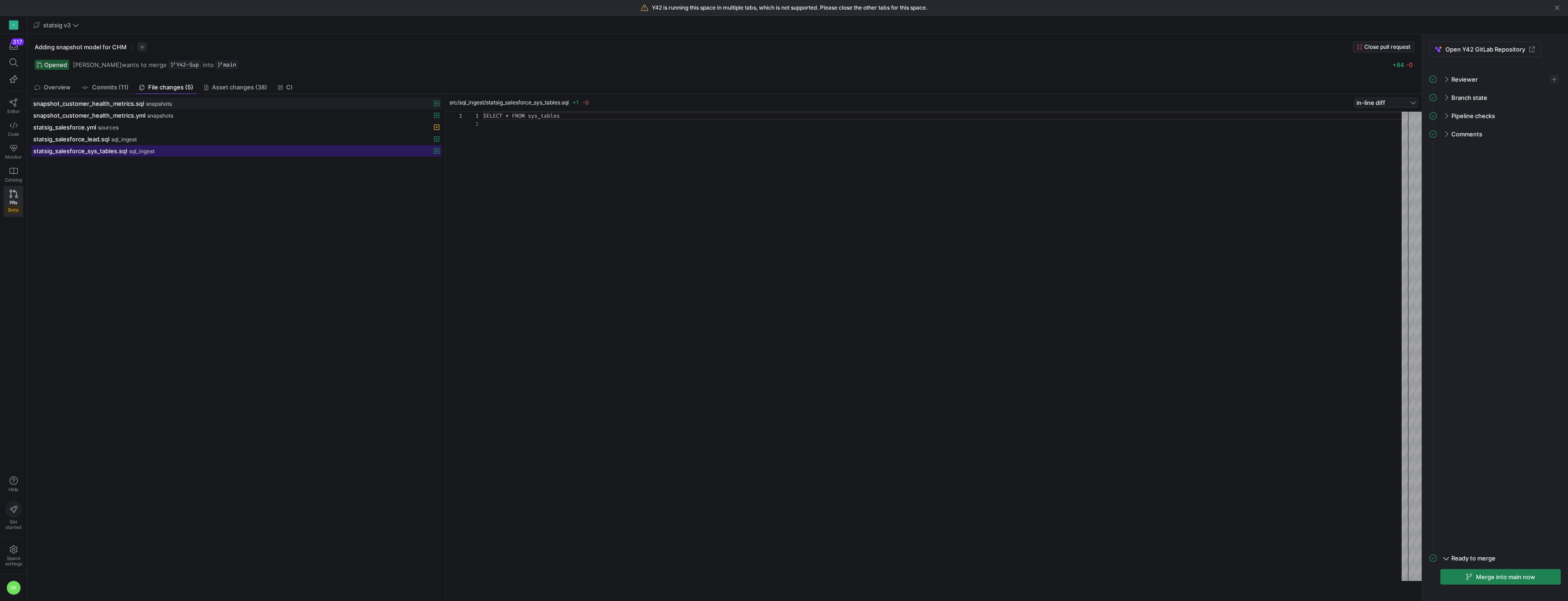
scroll to position [8, 0]
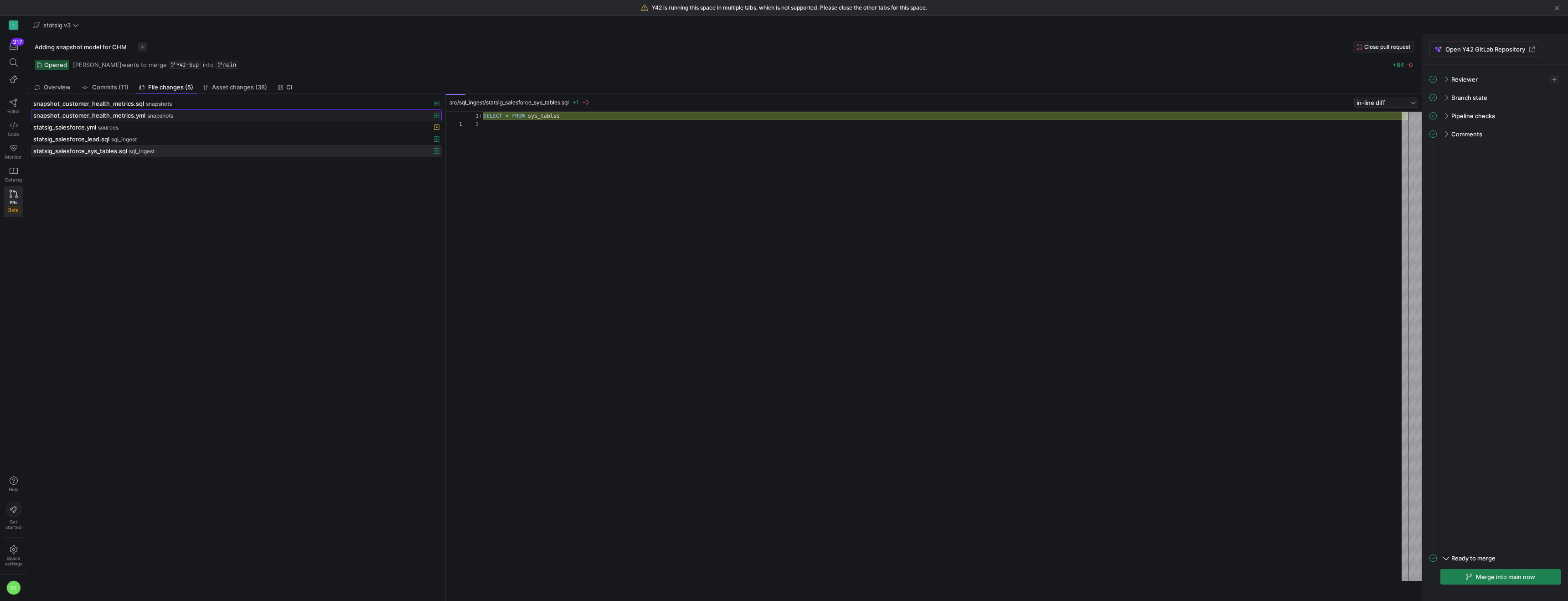
click at [128, 119] on span "snapshot_customer_health_metrics.yml" at bounding box center [89, 115] width 112 height 7
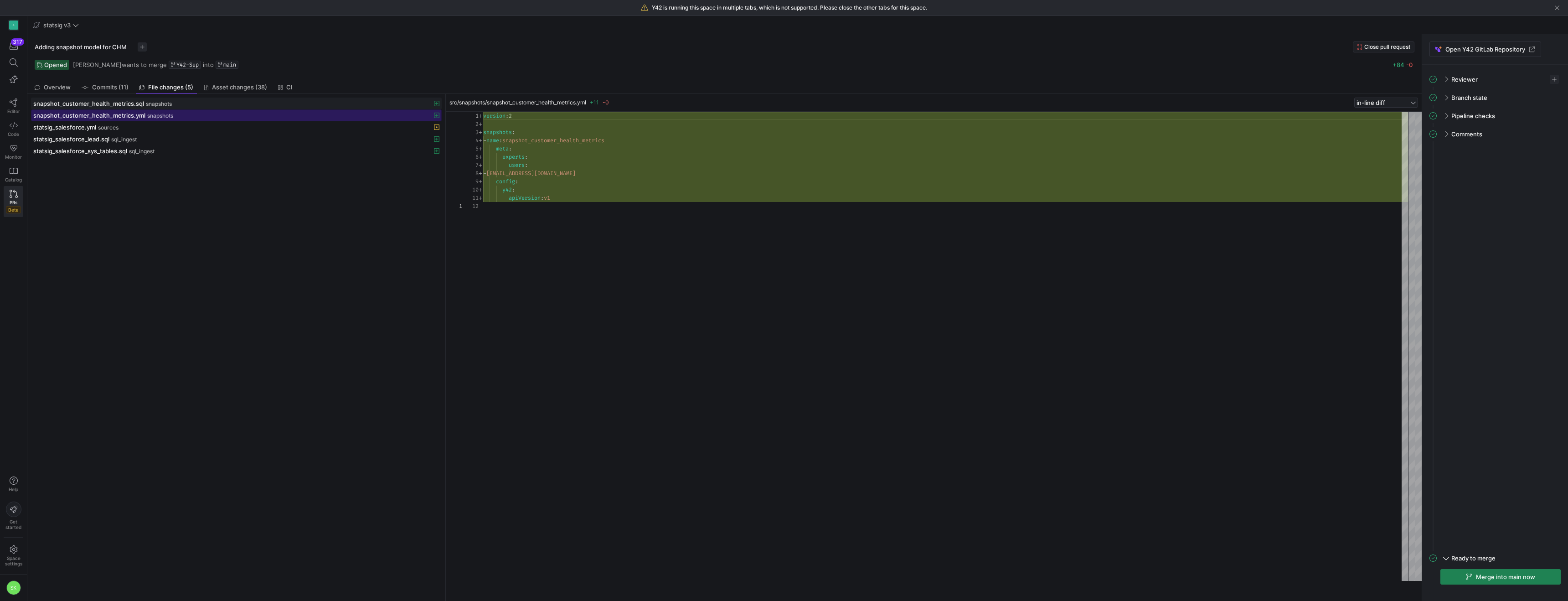
scroll to position [82, 0]
click at [128, 107] on span "snapshot_customer_health_metrics.sql" at bounding box center [88, 103] width 111 height 7
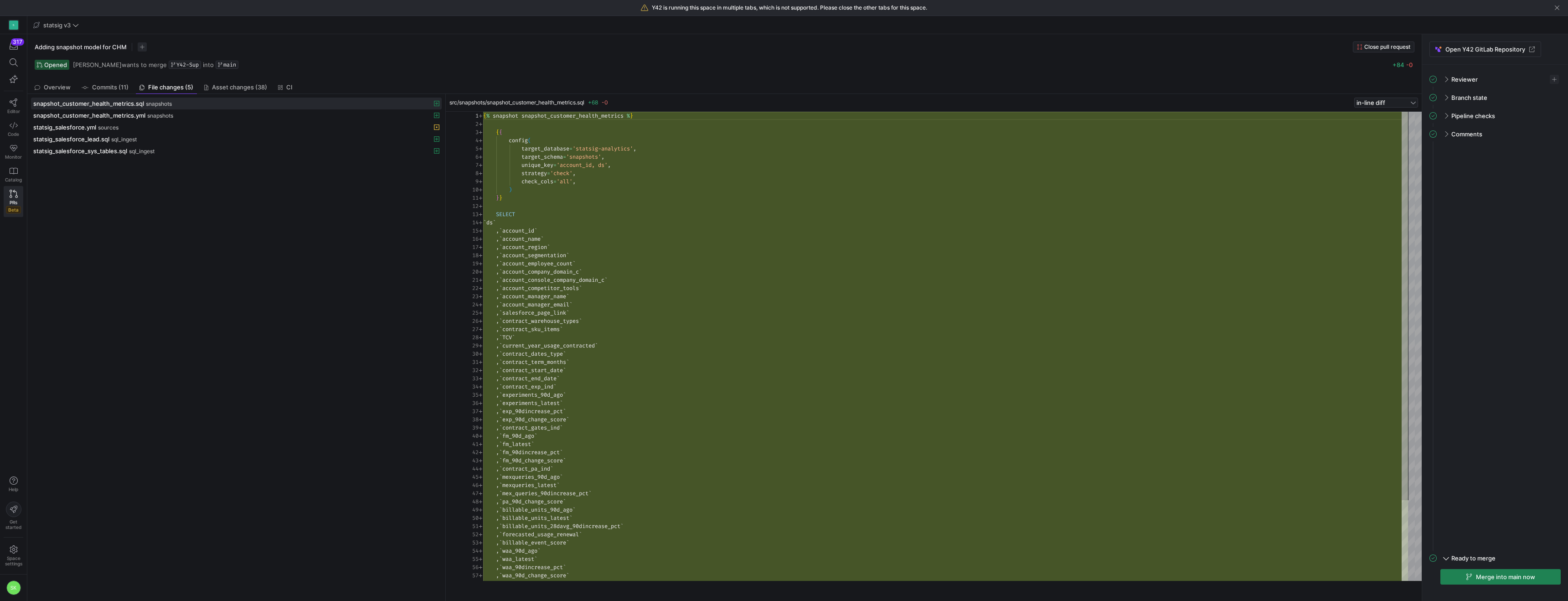
type textarea "}} SELECT `ds` , `account_id` , `account_name` , `account_region` , `account_se…"
click at [590, 227] on div "{ % snapshot snapshot_customer_health_metrics % } { { config ( target_database …" at bounding box center [946, 395] width 925 height 567
click at [69, 90] on span "Overview" at bounding box center [58, 87] width 27 height 6
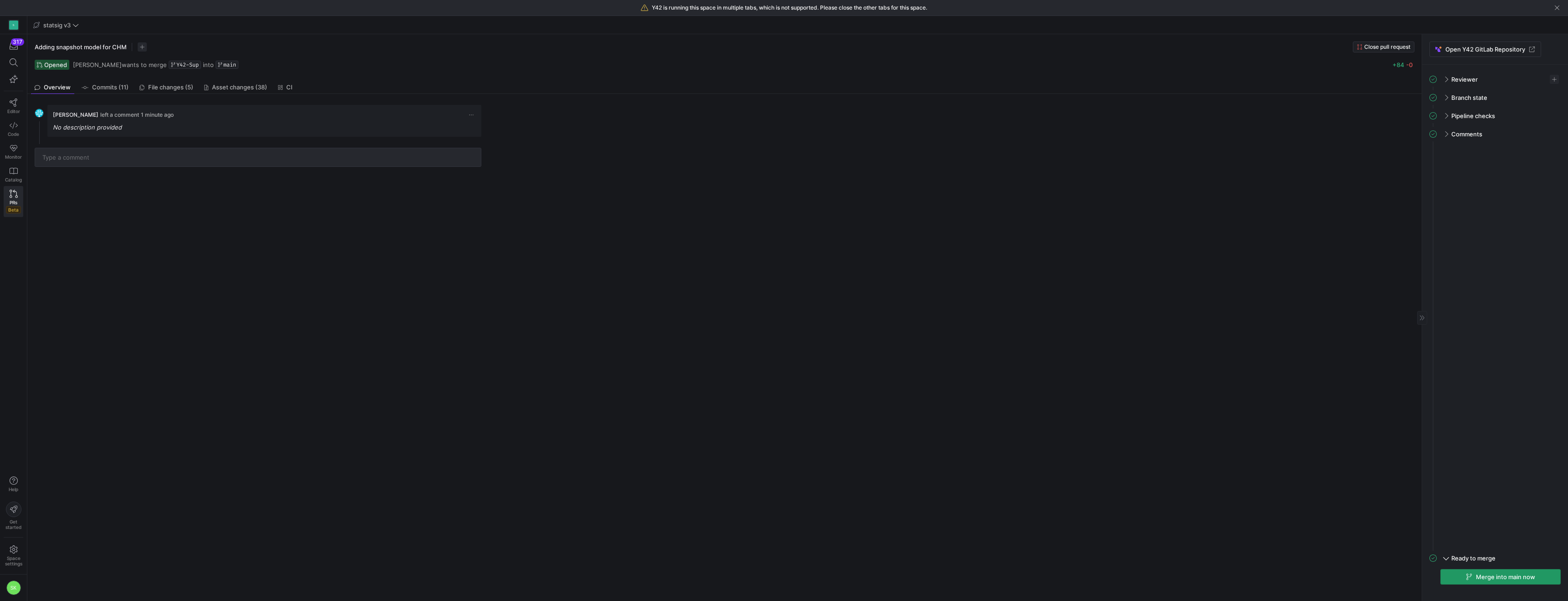
click at [1527, 573] on span "Merge into main now" at bounding box center [1505, 576] width 59 height 7
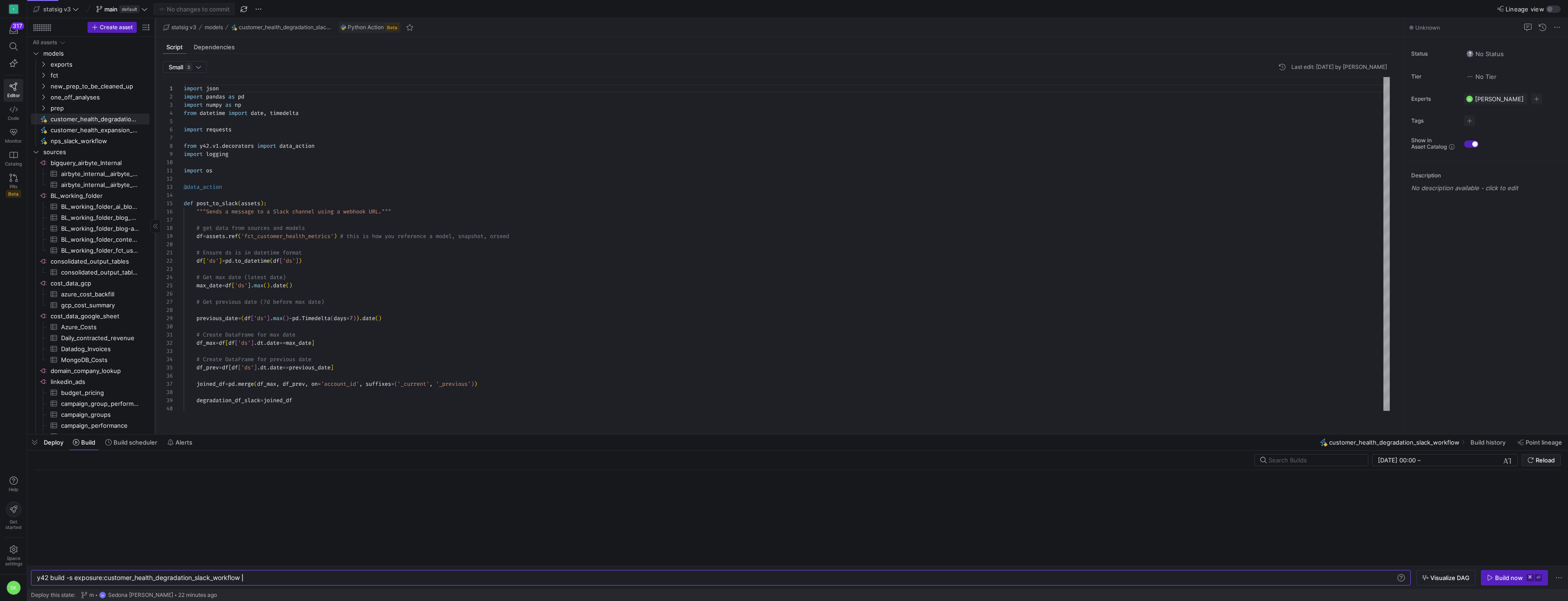
scroll to position [0, 205]
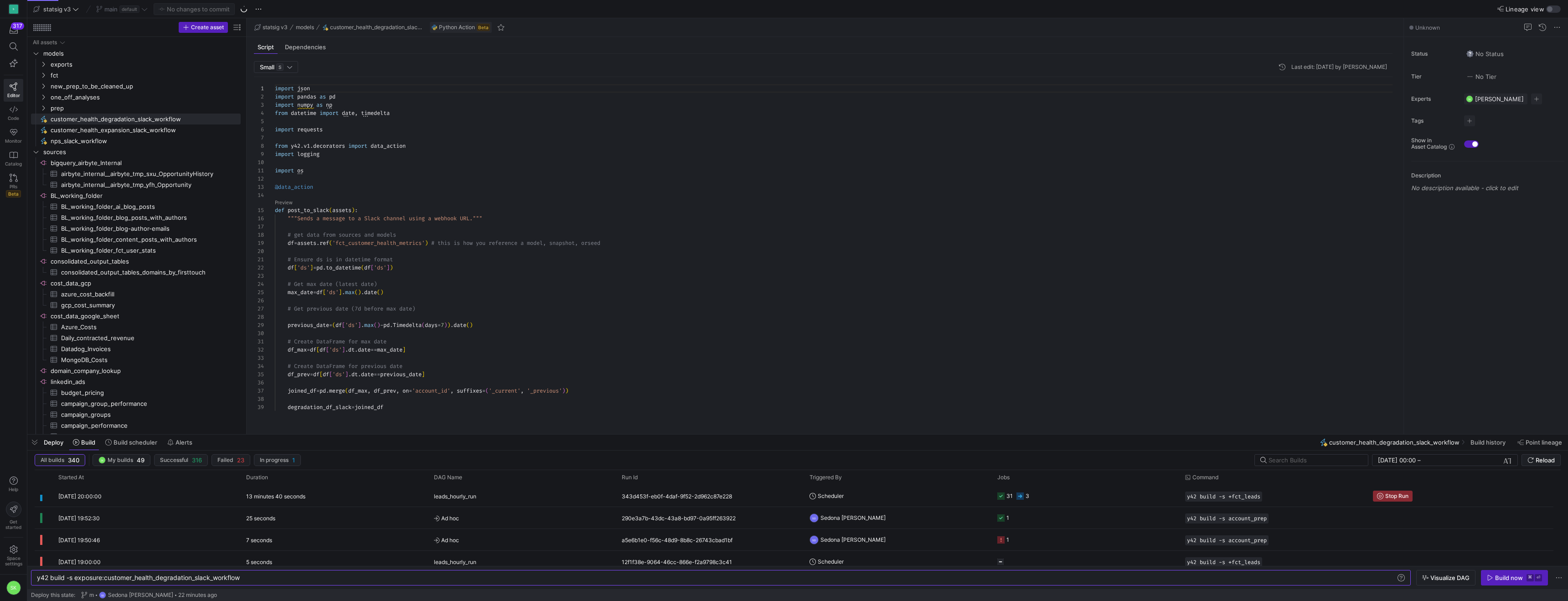
drag, startPoint x: 155, startPoint y: 156, endPoint x: 329, endPoint y: 186, distance: 176.6
click at [329, 186] on as-split "Create asset Drag here to set row groups Drag here to set column labels Group 1…" at bounding box center [798, 226] width 1541 height 416
click at [249, 12] on span "button" at bounding box center [244, 9] width 11 height 11
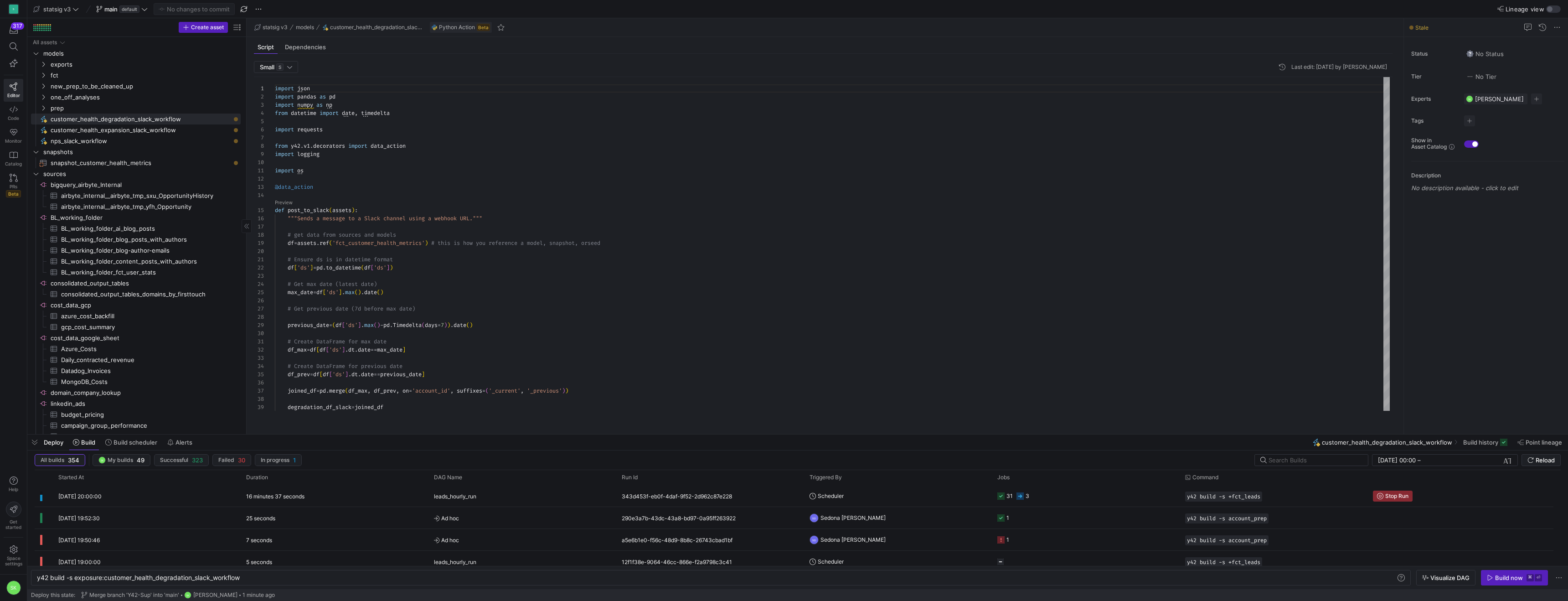
scroll to position [32, 0]
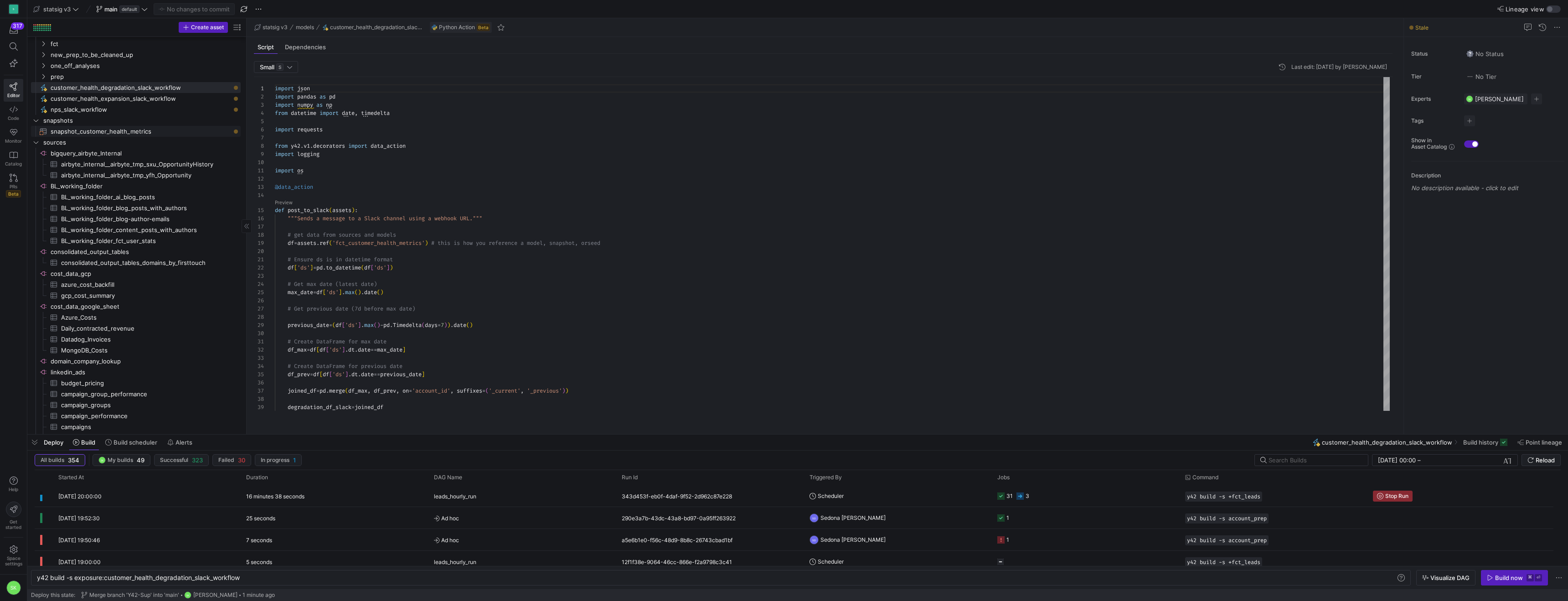
click at [176, 137] on span "snapshot_customer_health_metrics​​​​​​​" at bounding box center [140, 132] width 179 height 10
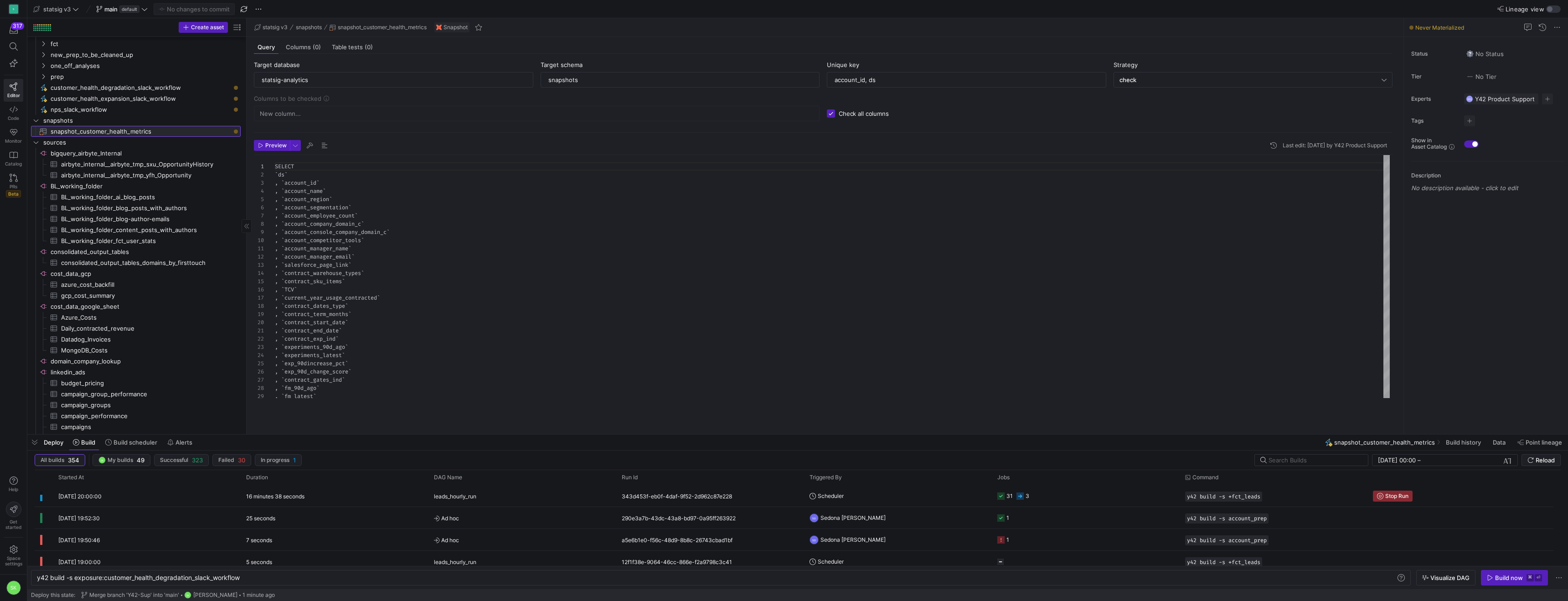
type textarea "y42 build -s snapshot_customer_health_metrics"
click at [485, 238] on div "SELECT ` ds ` , ` account_id ` , ` account_name ` , ` account_region ` , ` acco…" at bounding box center [832, 380] width 1115 height 451
click at [1488, 583] on span "button" at bounding box center [1515, 578] width 66 height 15
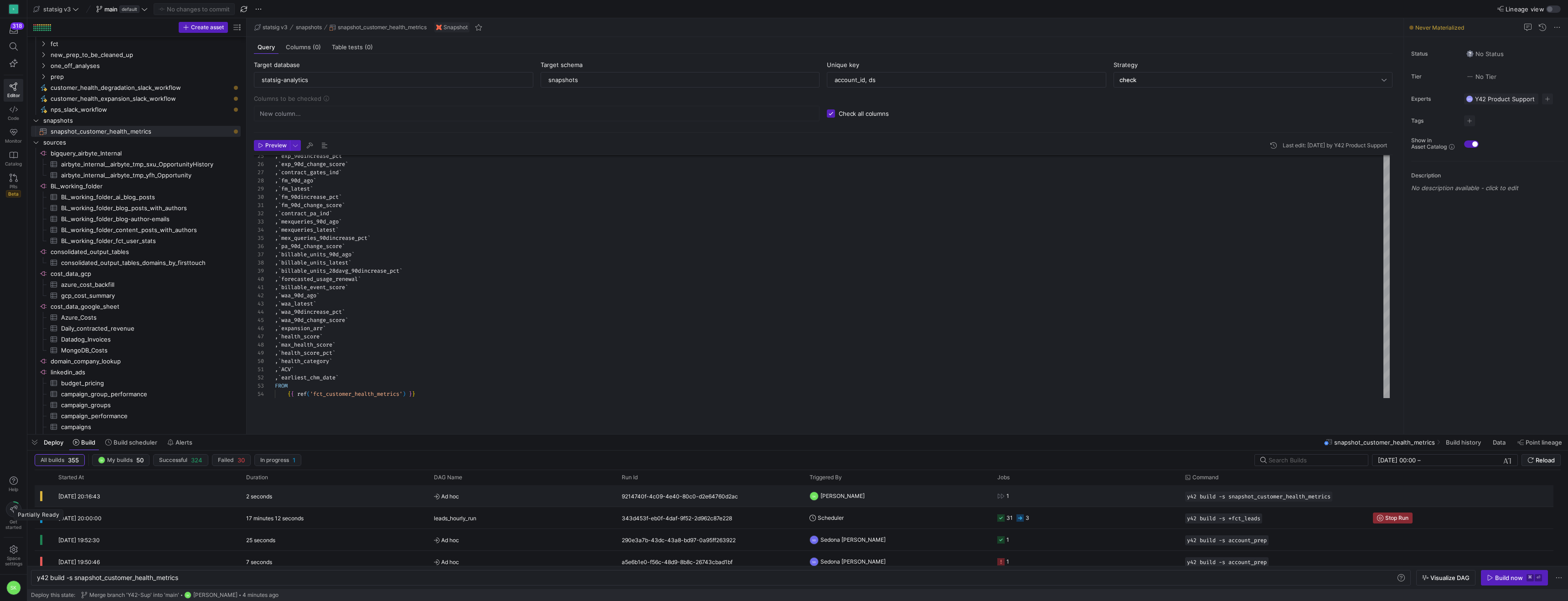
click at [42, 498] on rect "Press SPACE to select this row." at bounding box center [41, 496] width 3 height 10
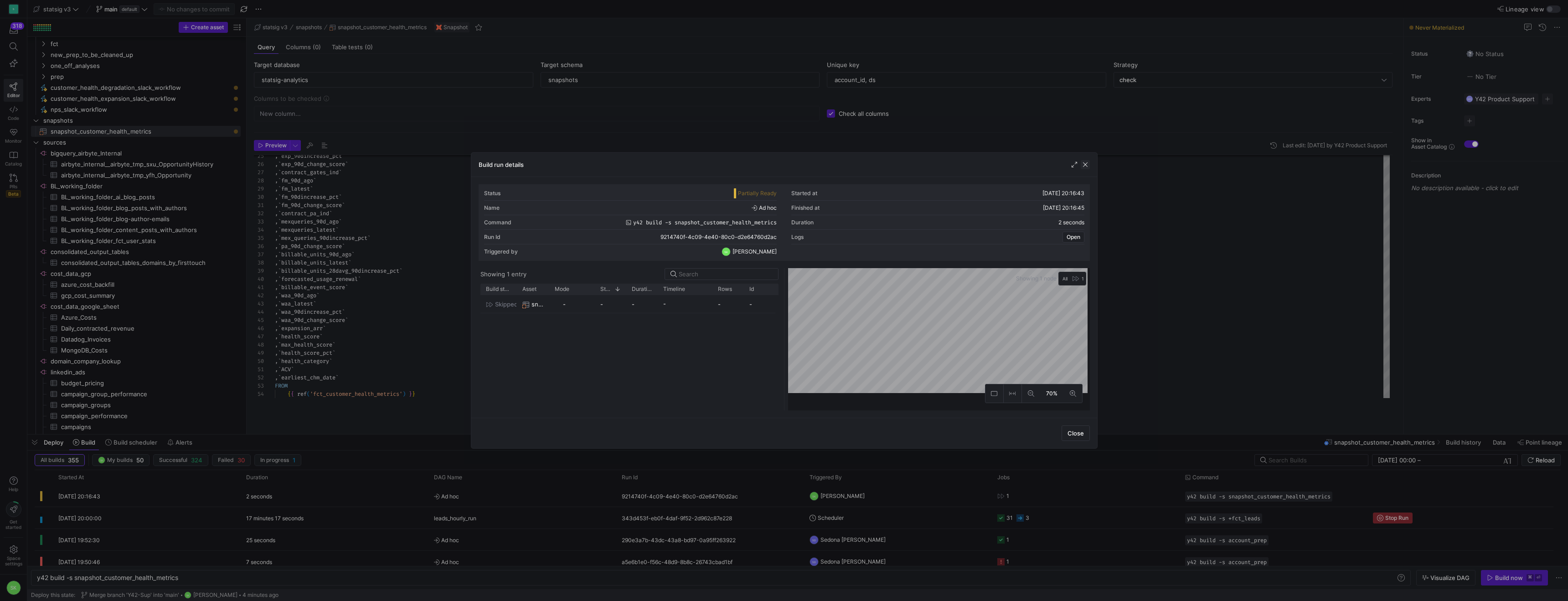
click at [1082, 169] on span "button" at bounding box center [1085, 165] width 9 height 9
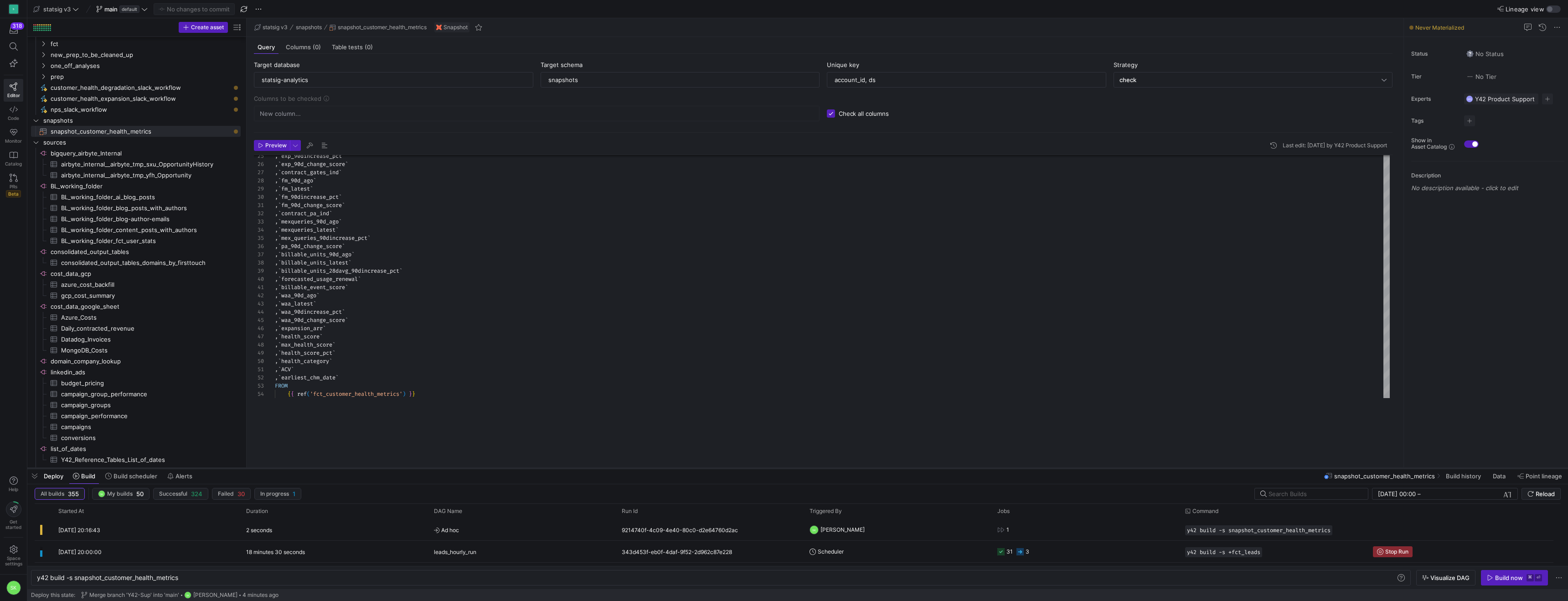
drag, startPoint x: 756, startPoint y: 434, endPoint x: 764, endPoint y: 468, distance: 34.9
click at [764, 468] on div at bounding box center [798, 469] width 1541 height 4
click at [492, 362] on div ", ` exp_90dincrease_pct ` , ` exp_90d_change_score ` , ` contract_gates_ind ` ,…" at bounding box center [832, 206] width 1115 height 451
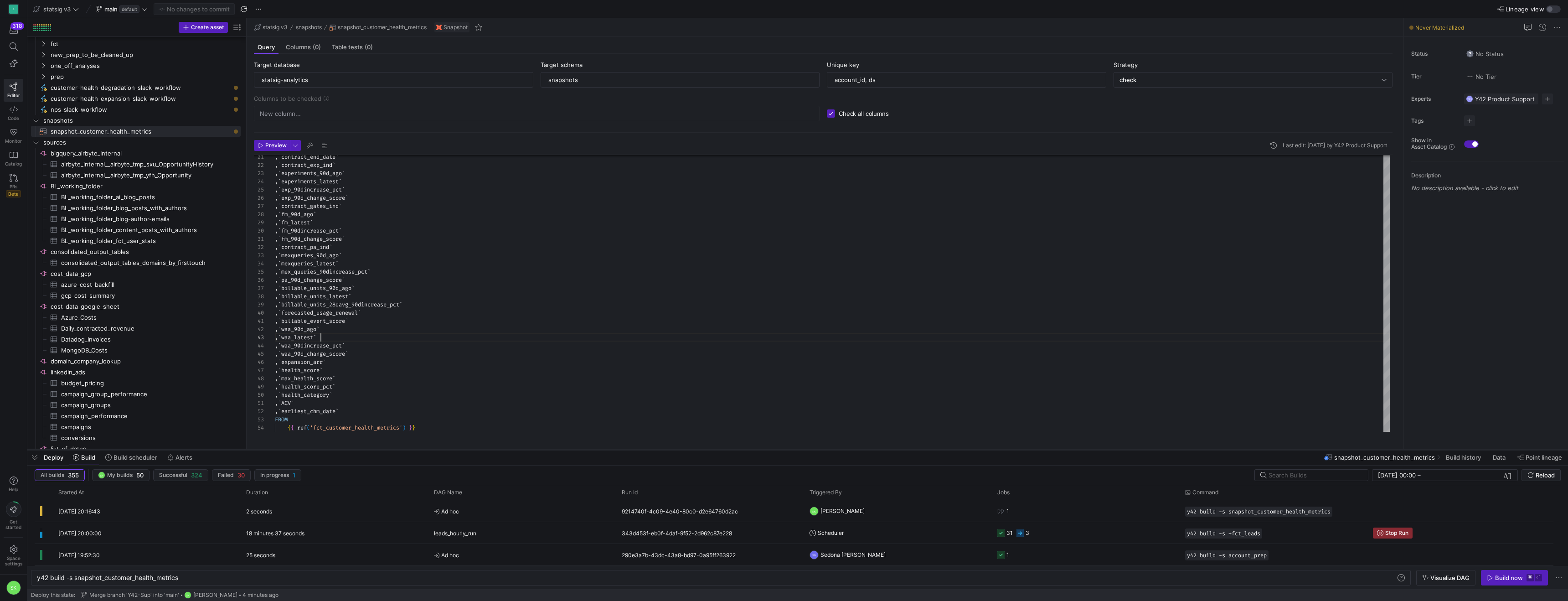
drag, startPoint x: 463, startPoint y: 468, endPoint x: 467, endPoint y: 442, distance: 26.3
click at [467, 448] on div at bounding box center [798, 450] width 1541 height 4
click at [417, 324] on div ", ` exp_90dincrease_pct ` , ` exp_90d_change_score ` , ` contract_gates_ind ` ,…" at bounding box center [832, 206] width 1115 height 451
drag, startPoint x: 247, startPoint y: 194, endPoint x: 266, endPoint y: 200, distance: 19.9
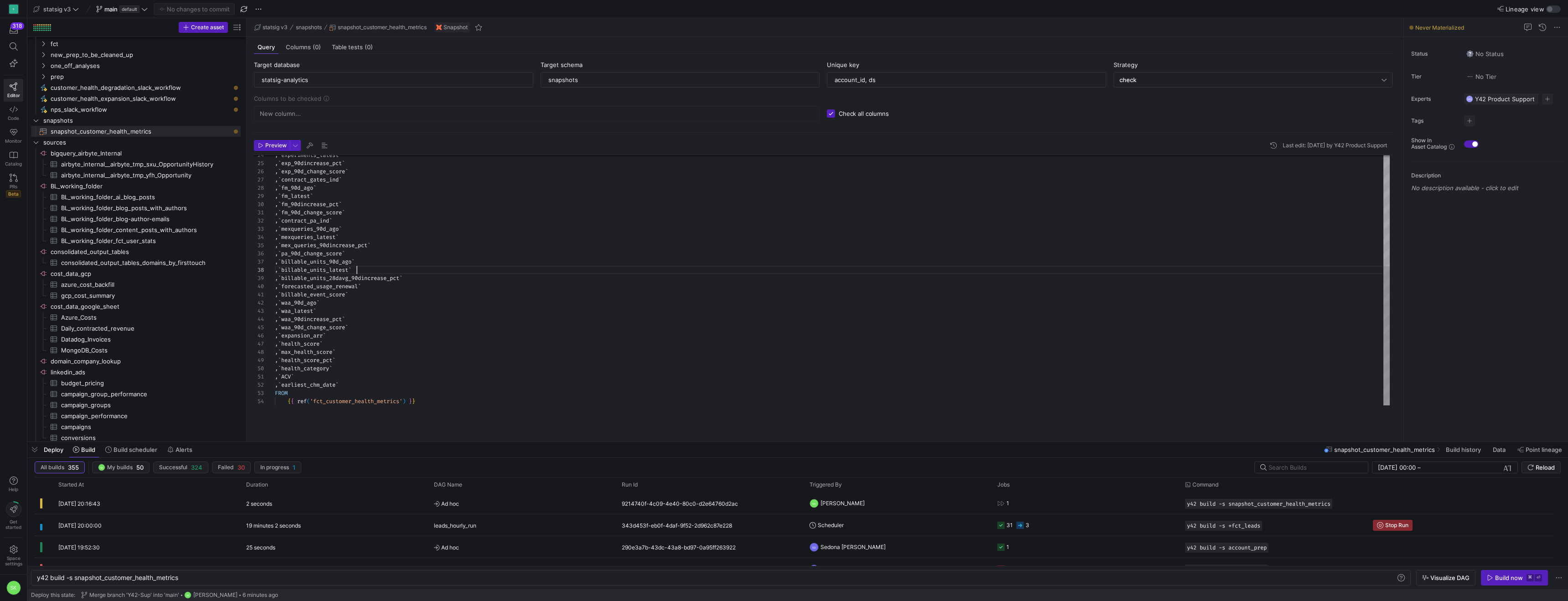
click at [266, 200] on as-split "Create asset Drag here to set row groups Drag here to set column labels Group 1…" at bounding box center [798, 230] width 1541 height 423
click at [396, 293] on div ", ` exp_90dincrease_pct ` , ` exp_90d_change_score ` , ` contract_gates_ind ` ,…" at bounding box center [832, 180] width 1115 height 451
click at [47, 504] on y42-orchestration-run-status-cell-renderer "Press SPACE to select this row." at bounding box center [43, 504] width 7 height 21
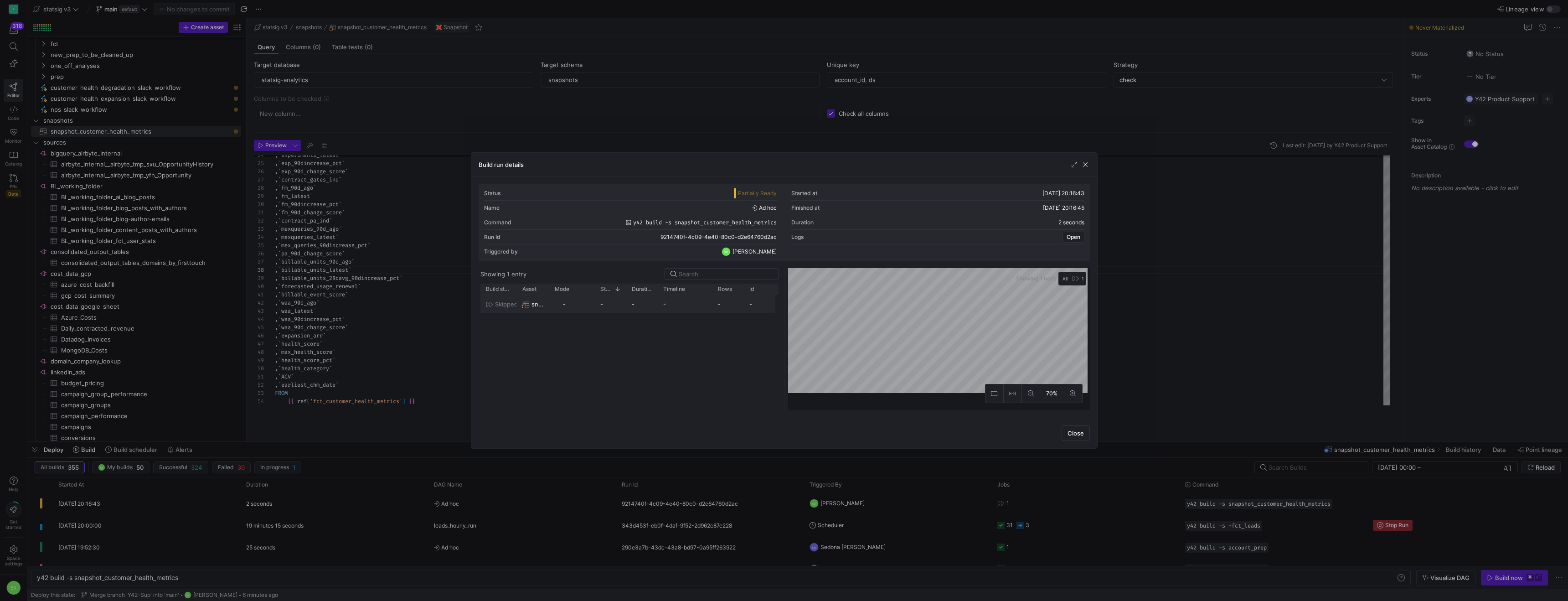
click at [492, 309] on icon at bounding box center [489, 304] width 7 height 7
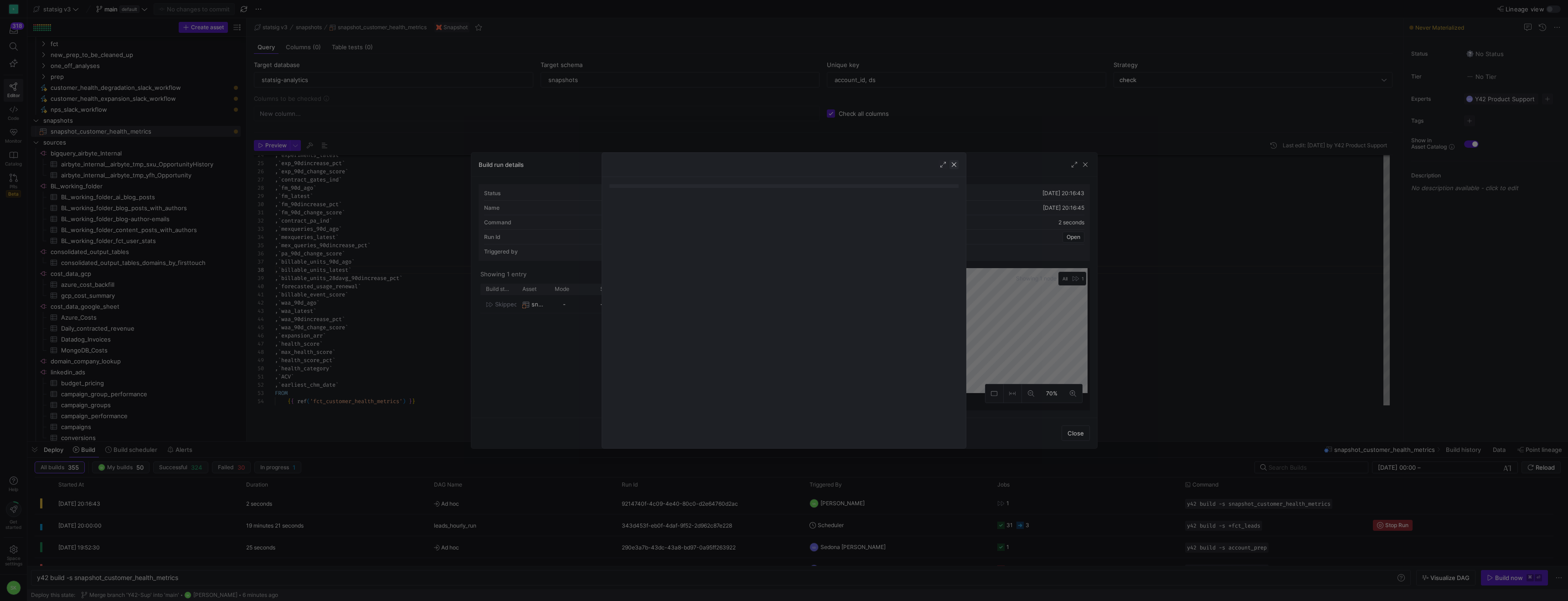
click at [952, 168] on span "button" at bounding box center [954, 165] width 9 height 9
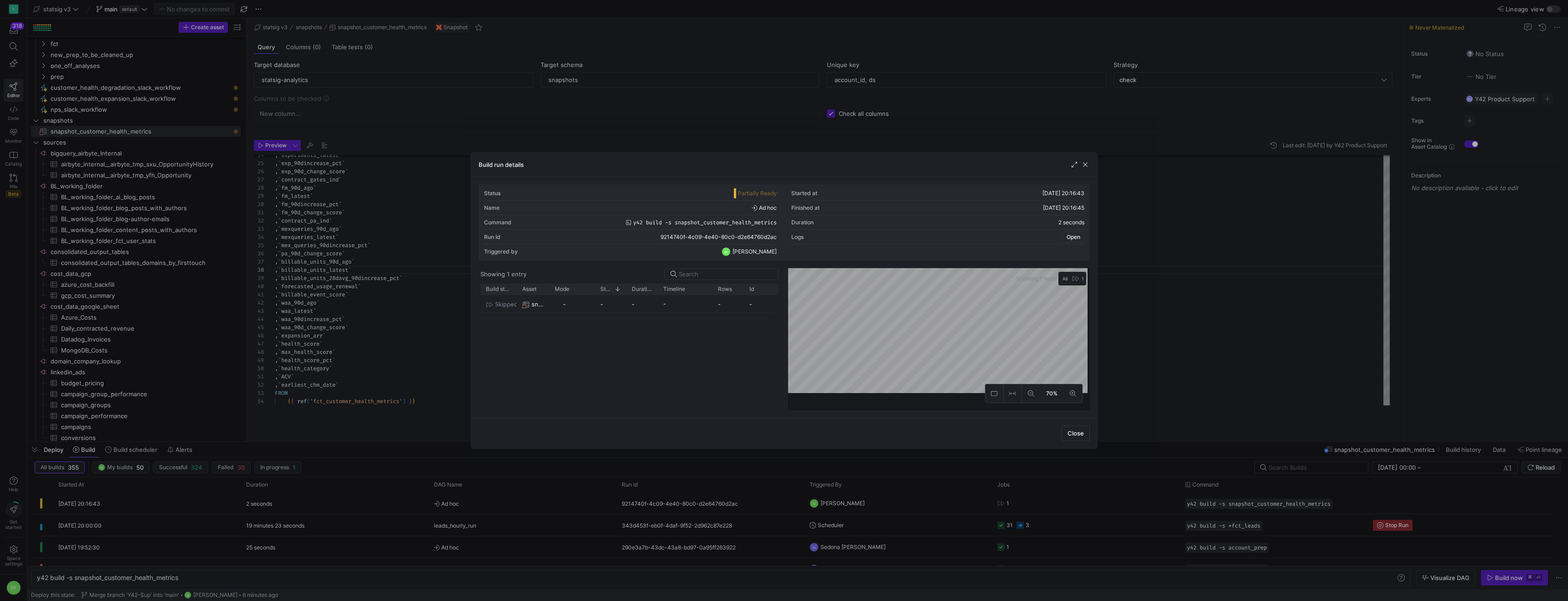
click at [1066, 241] on span "Open" at bounding box center [1073, 237] width 14 height 6
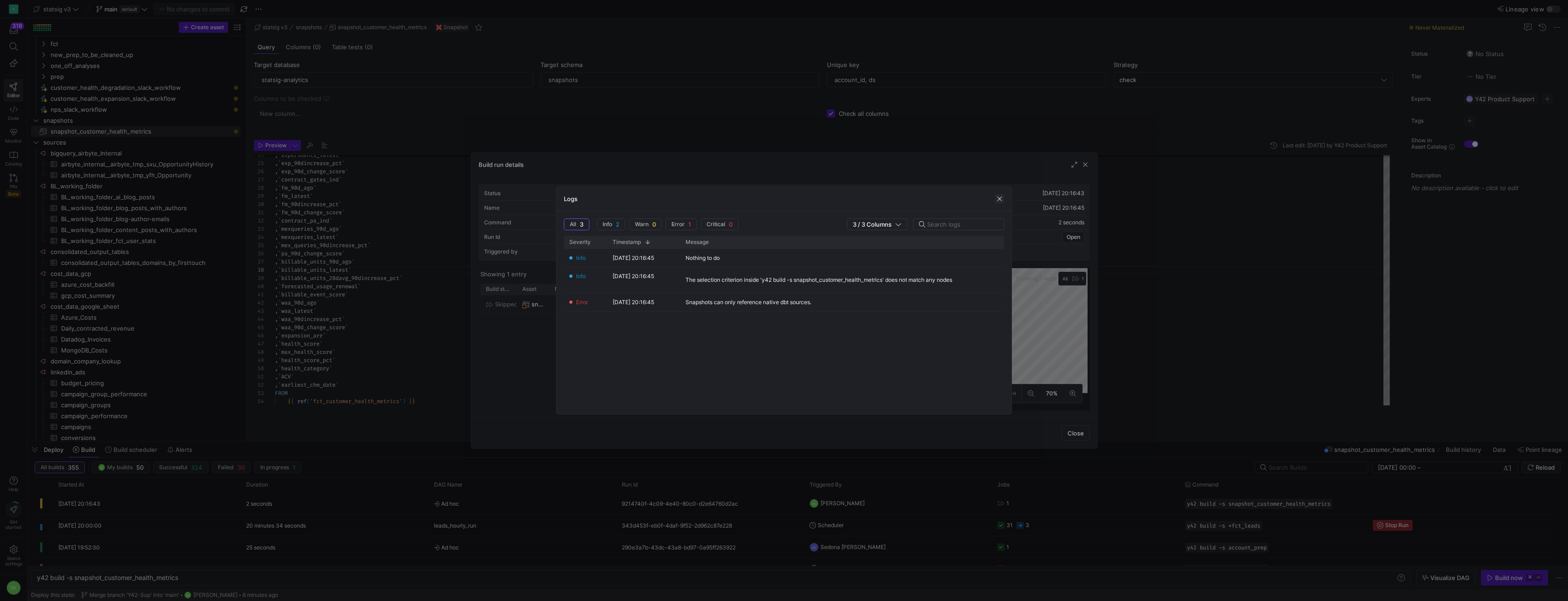
click at [999, 201] on span "button" at bounding box center [1000, 199] width 9 height 9
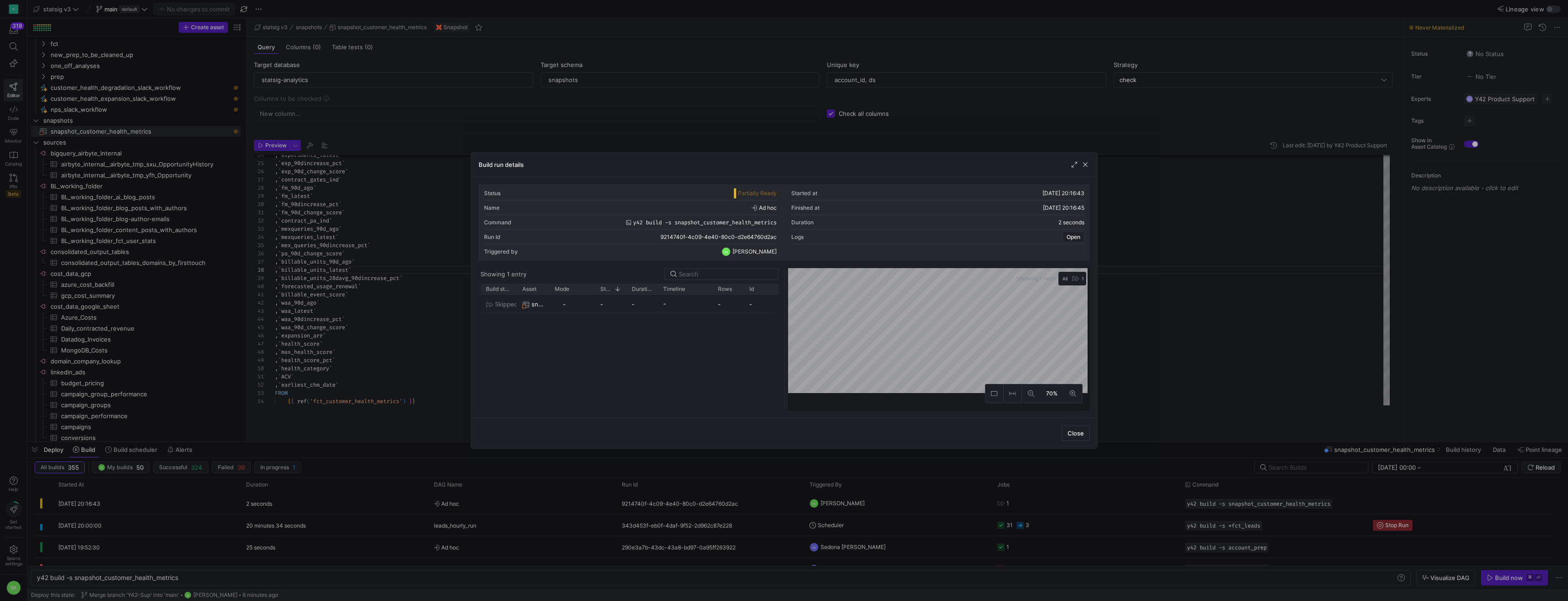
click at [779, 177] on div "Build run details" at bounding box center [784, 165] width 626 height 24
click at [1085, 165] on span "button" at bounding box center [1085, 165] width 9 height 9
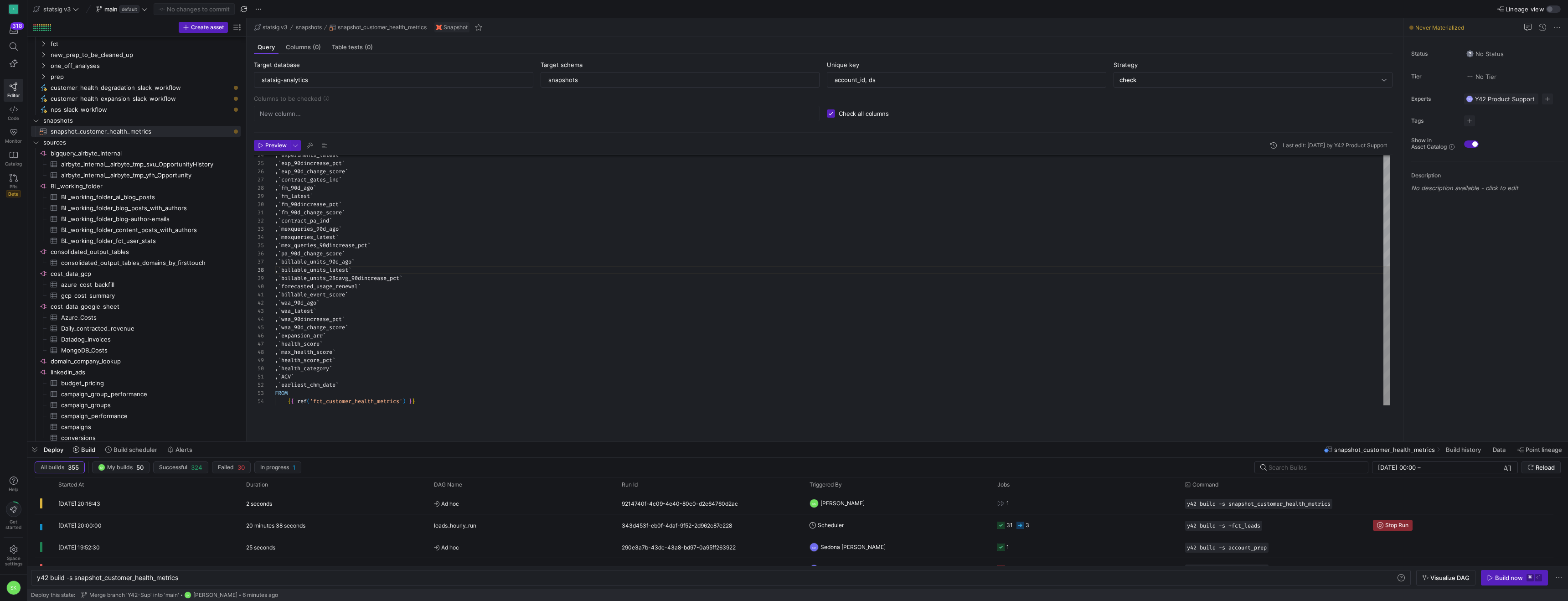
drag, startPoint x: 245, startPoint y: 263, endPoint x: 305, endPoint y: 276, distance: 61.4
click at [305, 276] on as-split "Create asset Drag here to set row groups Drag here to set column labels Group 1…" at bounding box center [798, 230] width 1541 height 423
drag, startPoint x: 247, startPoint y: 272, endPoint x: 311, endPoint y: 270, distance: 64.0
click at [311, 270] on as-split "Create asset Drag here to set row groups Drag here to set column labels Group 1…" at bounding box center [798, 230] width 1541 height 423
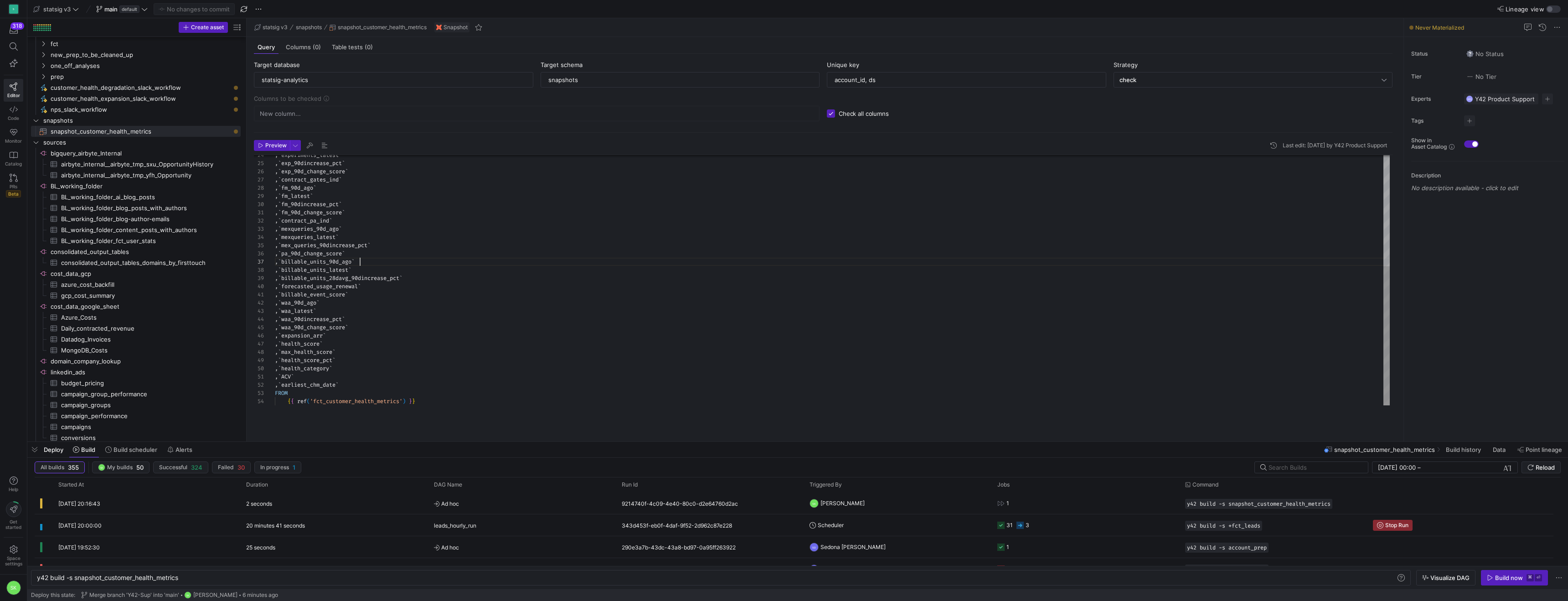
click at [409, 289] on div ", ` exp_90dincrease_pct ` , ` exp_90d_change_score ` , ` contract_gates_ind ` ,…" at bounding box center [832, 180] width 1115 height 451
type textarea ", `ACV` , `earliest_chm_date` FROM {{ ref('fct_customer_health_metrics') }}"
click at [349, 405] on div ", ` exp_90dincrease_pct ` , ` exp_90d_change_score ` , ` contract_gates_ind ` ,…" at bounding box center [832, 180] width 1115 height 451
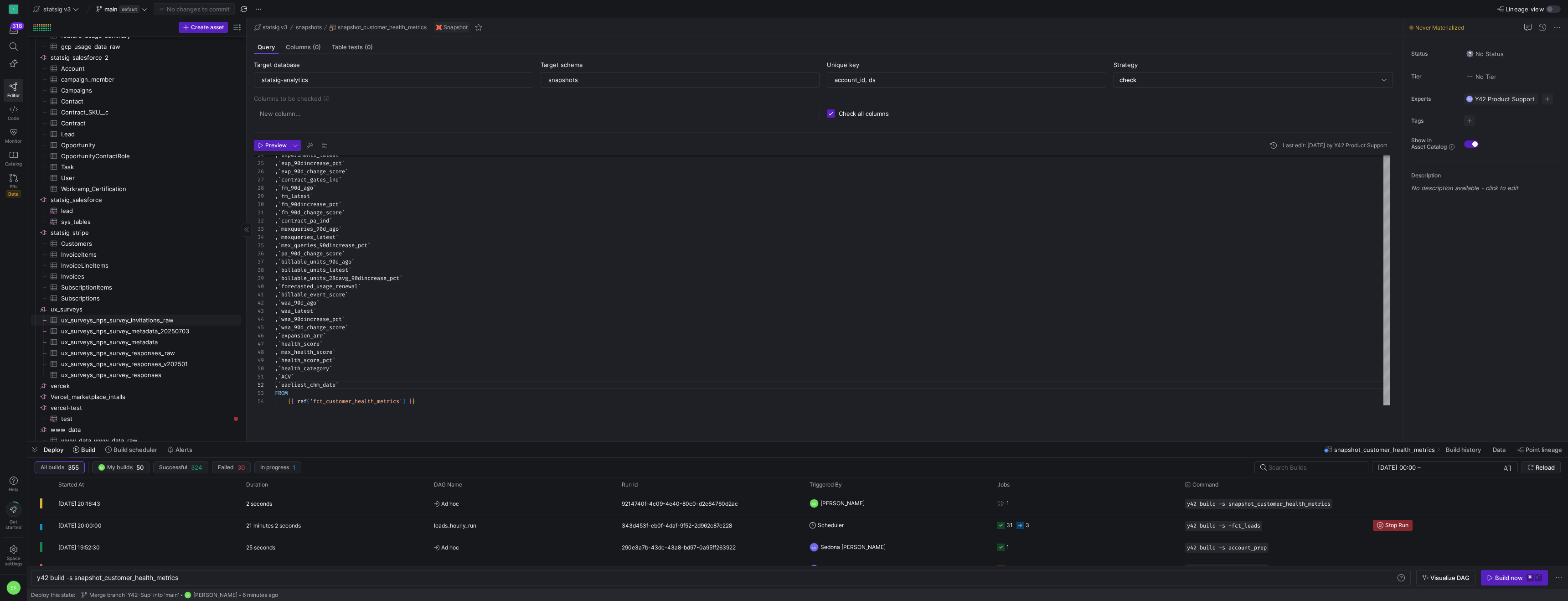
scroll to position [771, 0]
click at [42, 507] on icon "Press SPACE to select this row." at bounding box center [41, 503] width 3 height 10
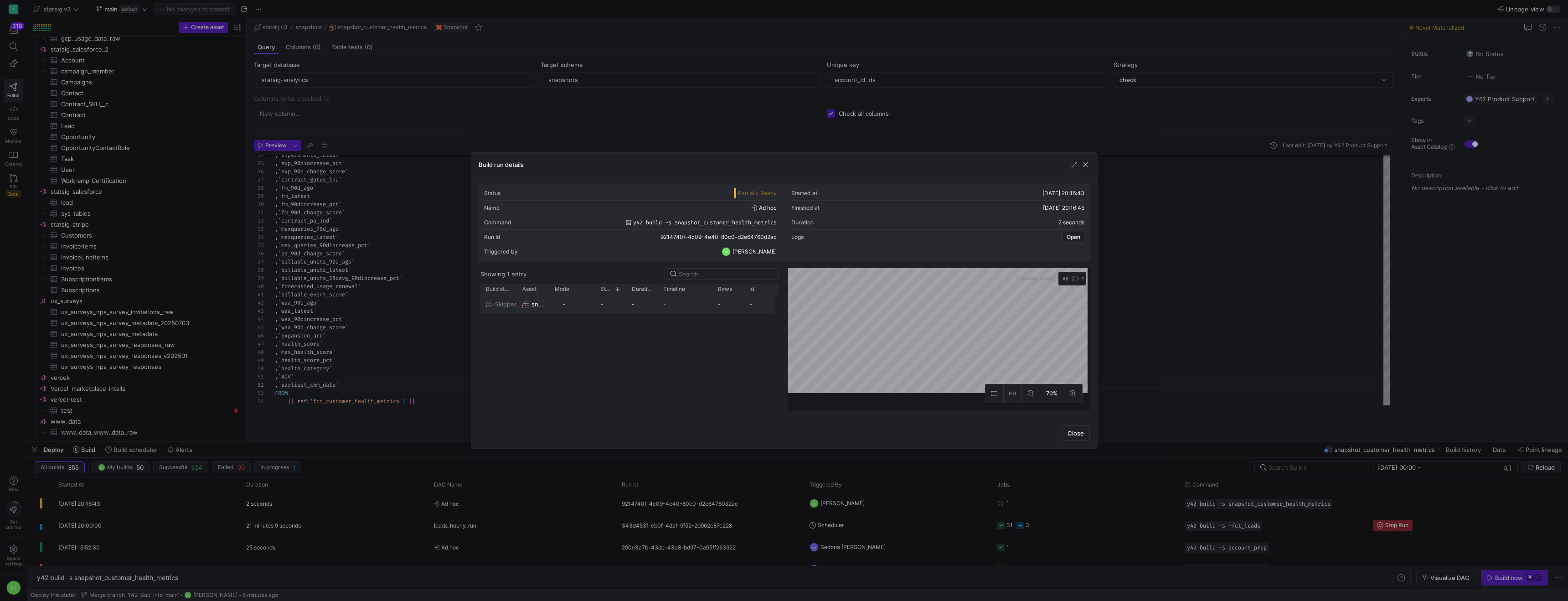
click at [507, 313] on span "skipped" at bounding box center [506, 304] width 23 height 18
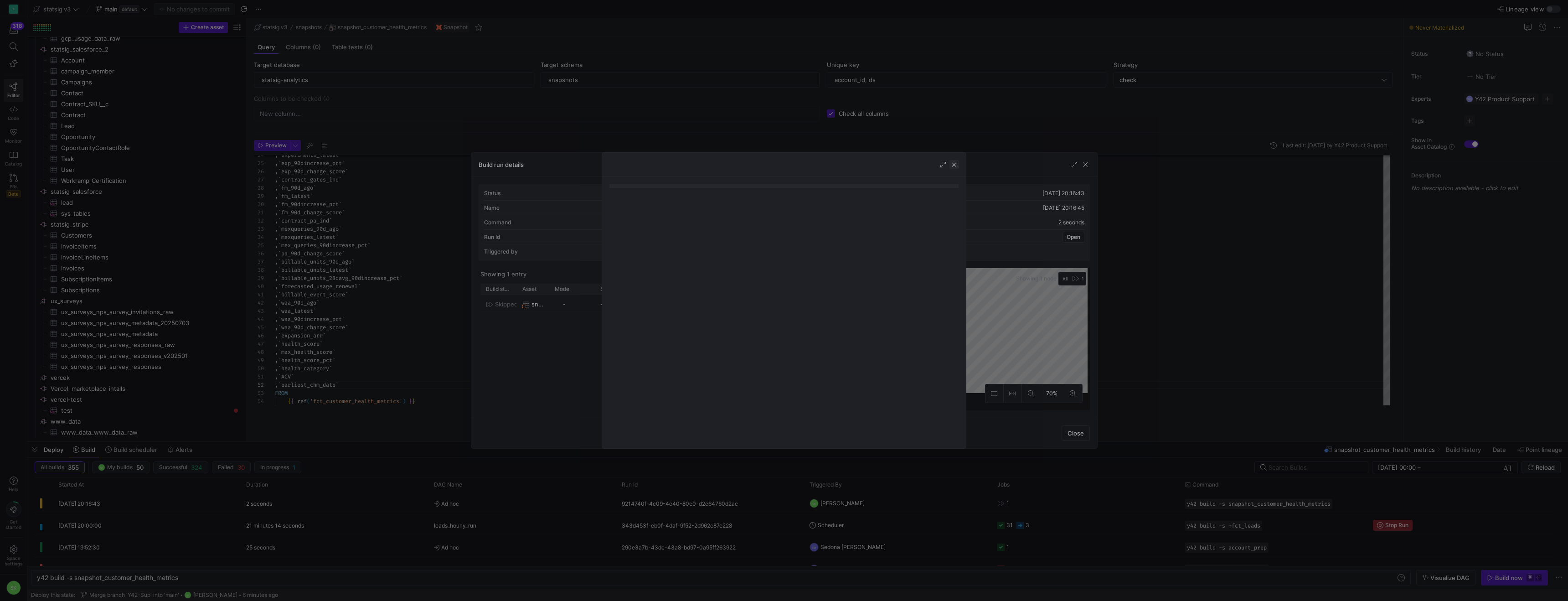
click at [952, 168] on span "button" at bounding box center [954, 165] width 9 height 9
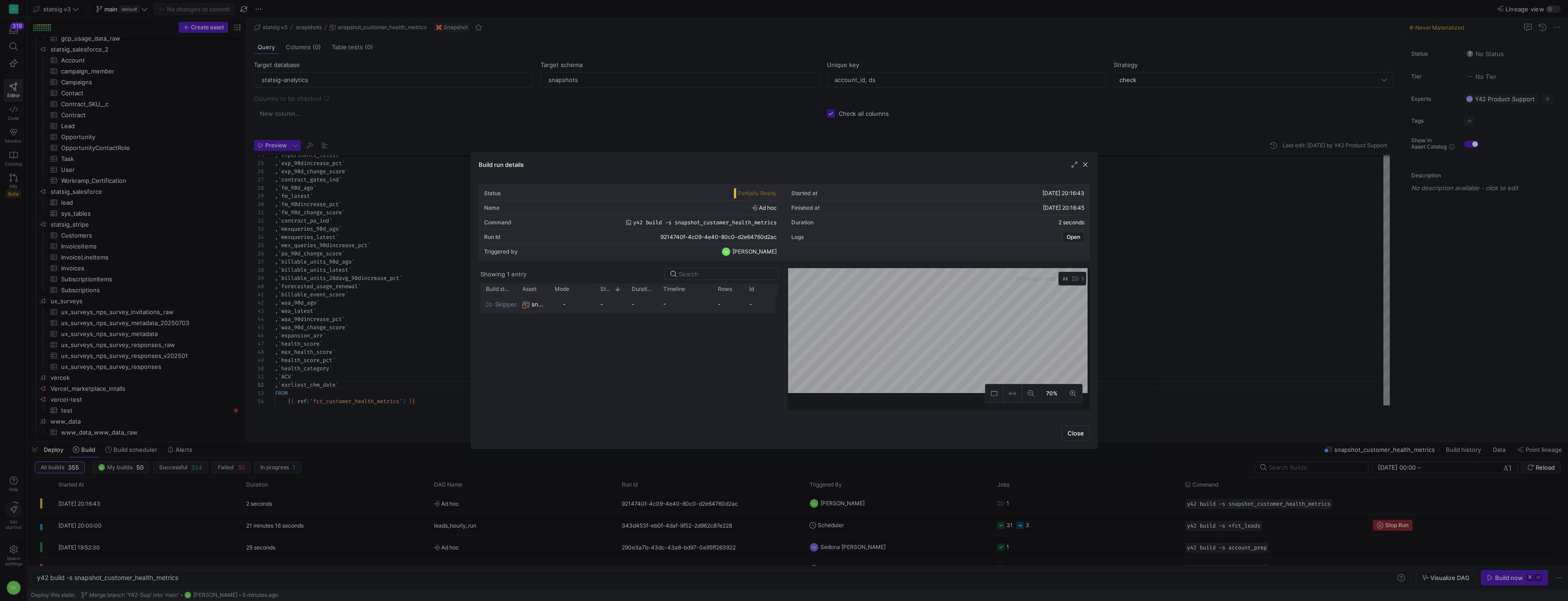
click at [538, 312] on span "snapshot_customer_health_metrics" at bounding box center [537, 304] width 12 height 18
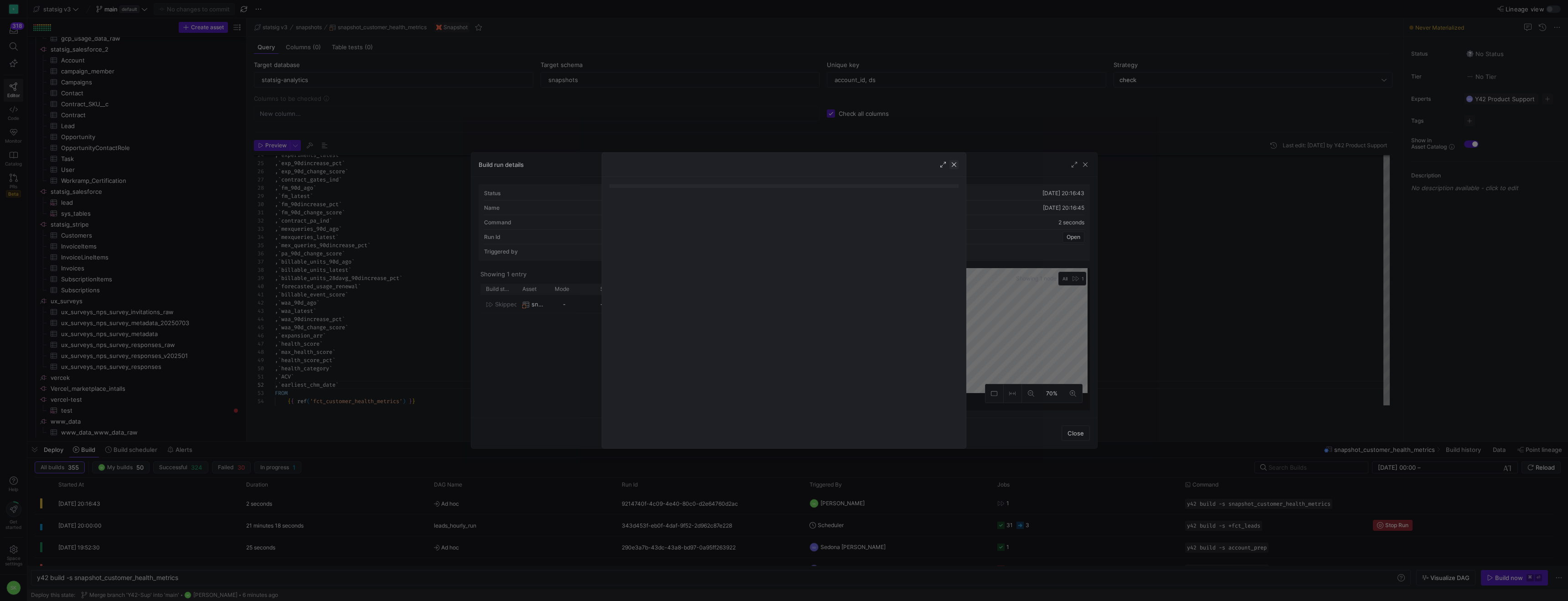
click at [954, 169] on span "button" at bounding box center [954, 165] width 9 height 9
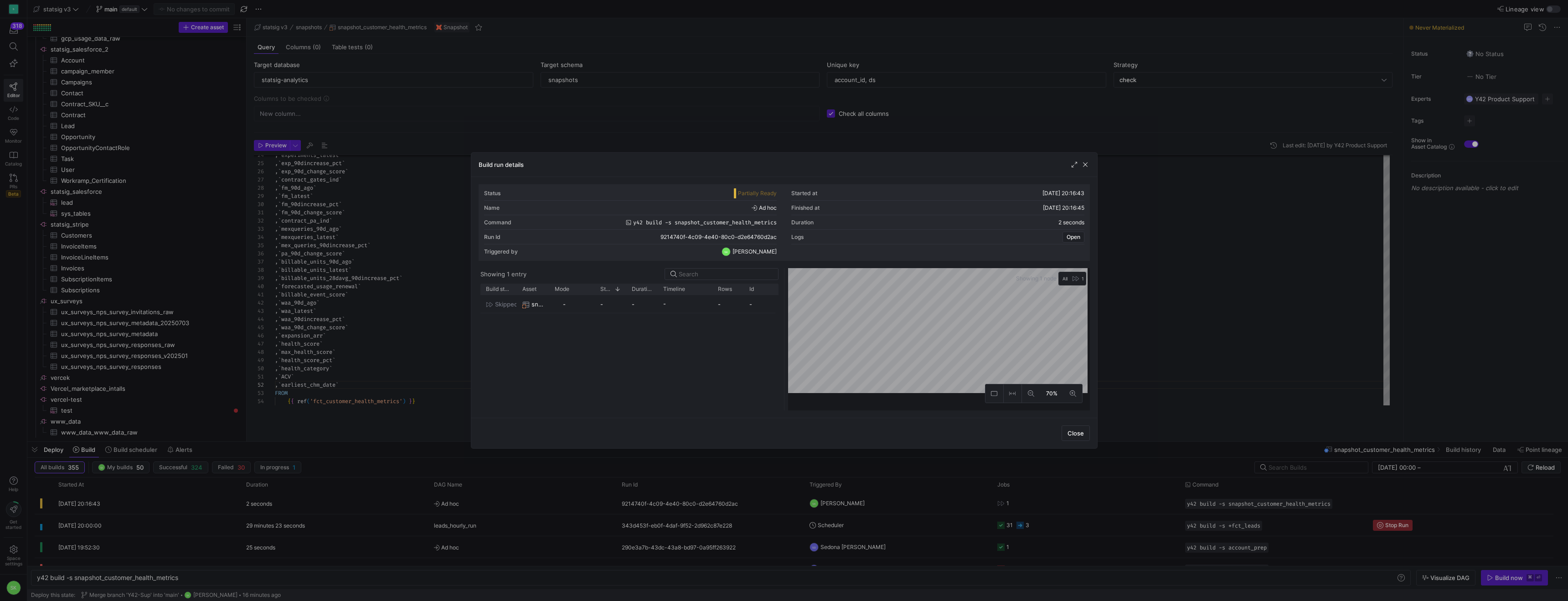
click at [136, 244] on div at bounding box center [784, 300] width 1568 height 601
